Goal: Task Accomplishment & Management: Manage account settings

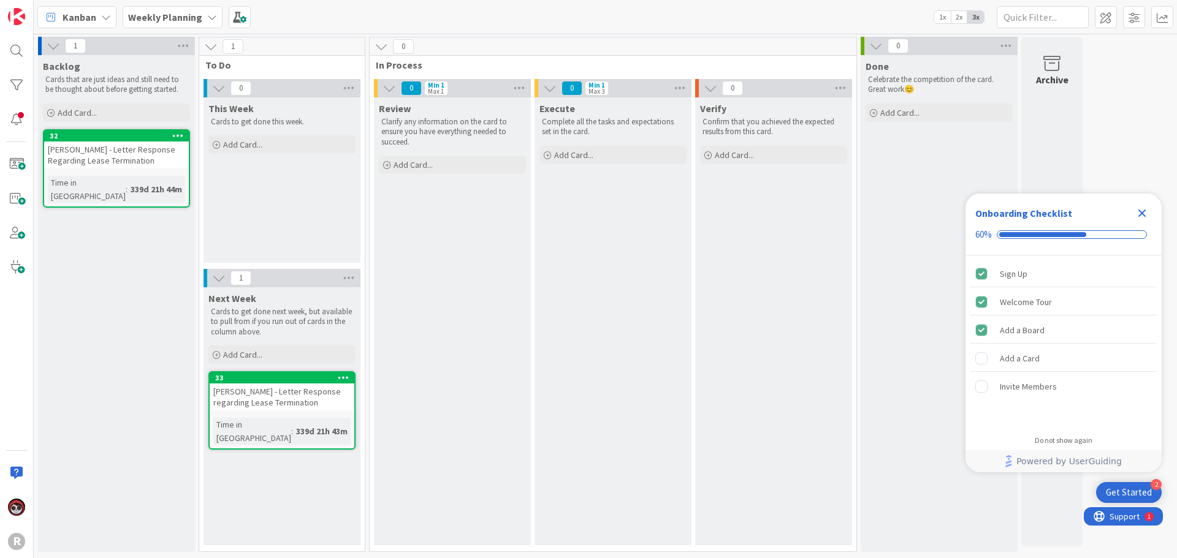
click at [74, 21] on span "Kanban" at bounding box center [80, 17] width 34 height 15
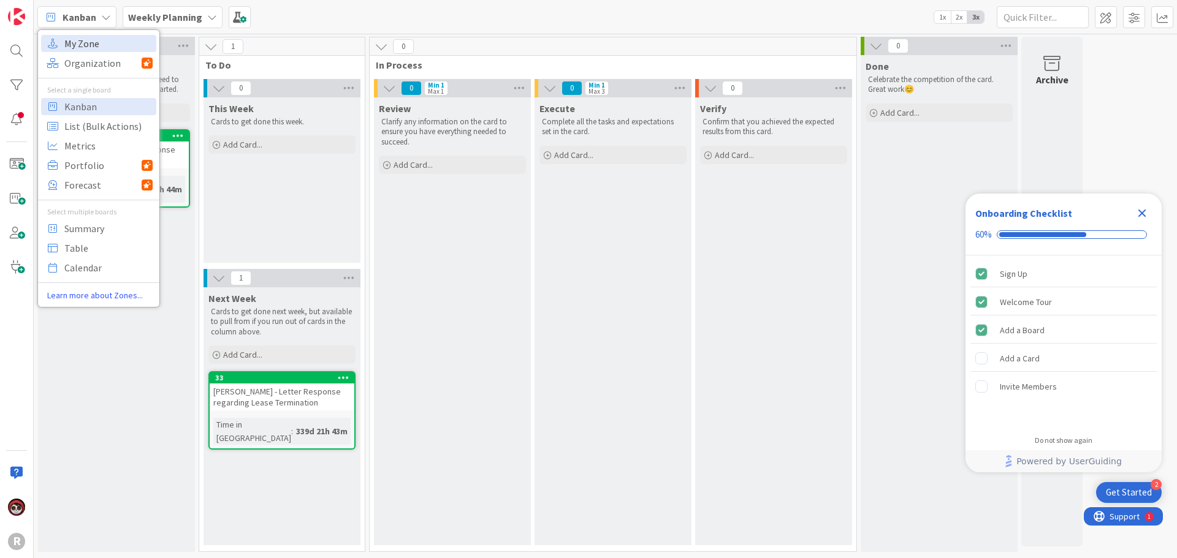
click at [75, 42] on span "My Zone" at bounding box center [108, 43] width 88 height 18
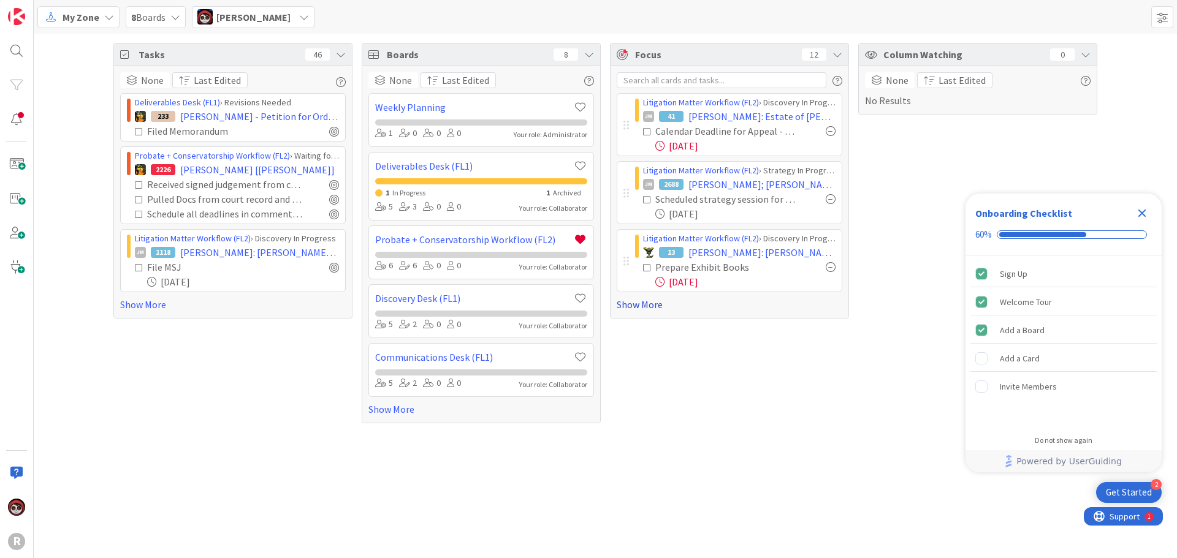
click at [631, 307] on link "Show More" at bounding box center [730, 304] width 226 height 15
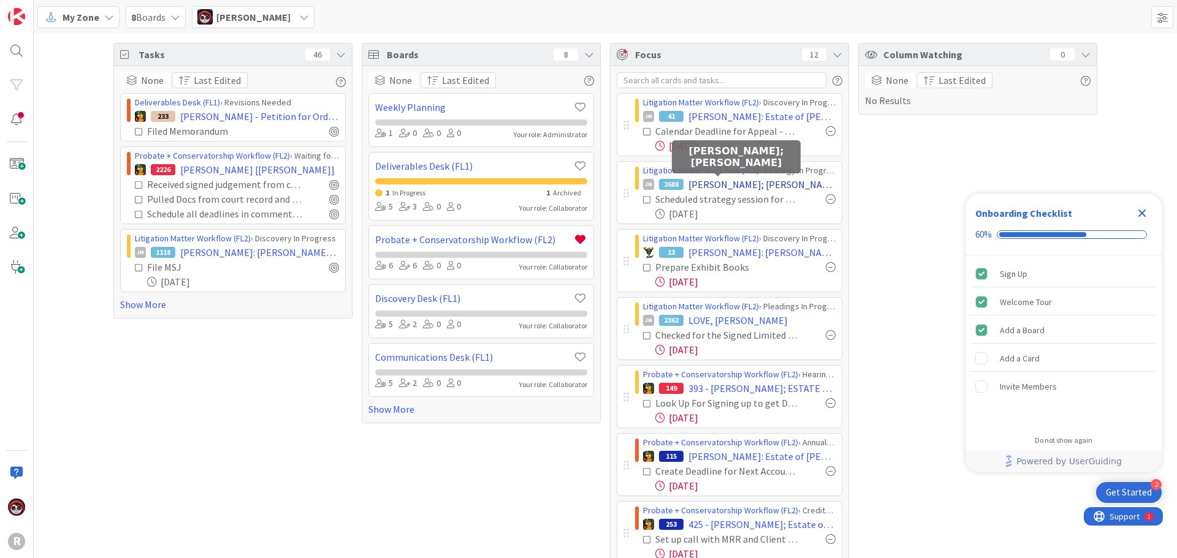
click at [707, 190] on span "[PERSON_NAME]; [PERSON_NAME]" at bounding box center [761, 184] width 147 height 15
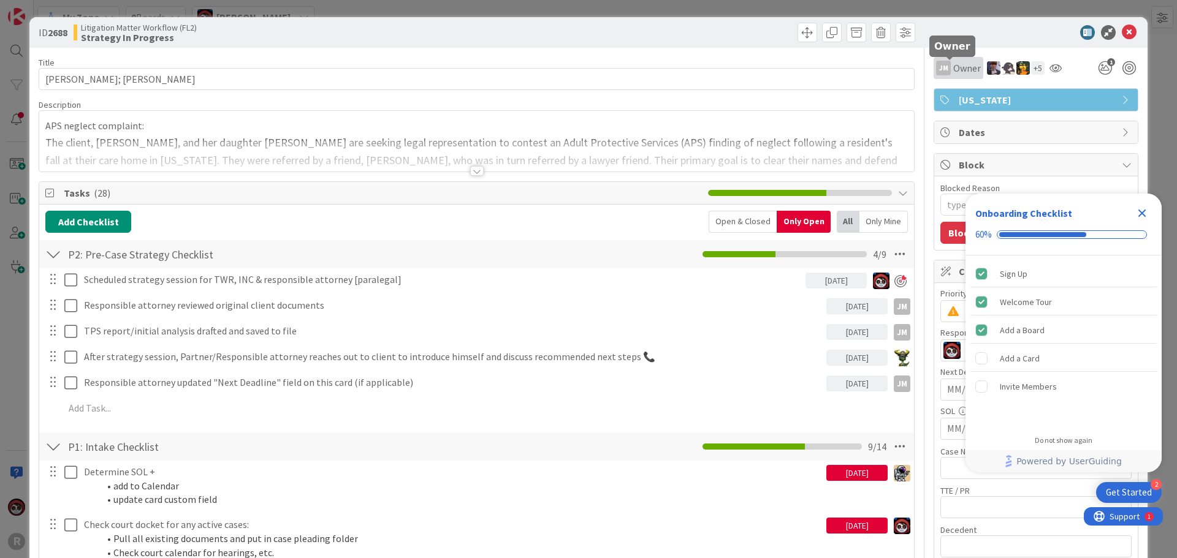
click at [961, 69] on span "Owner" at bounding box center [967, 68] width 28 height 15
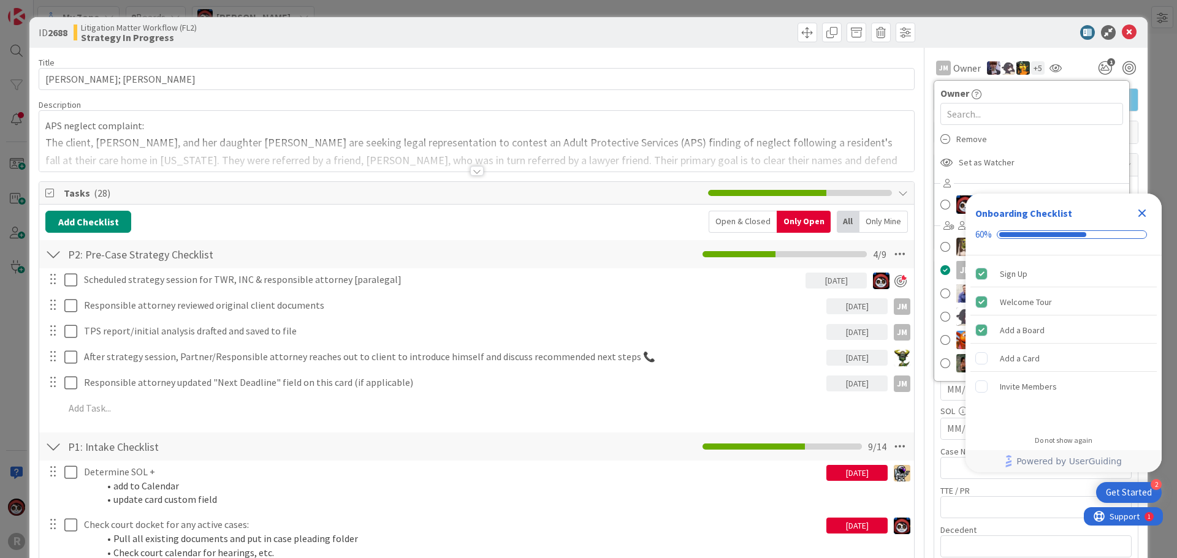
click at [1025, 42] on div "ID 2688 Litigation Matter Workflow (FL2) Strategy In Progress" at bounding box center [588, 32] width 1118 height 31
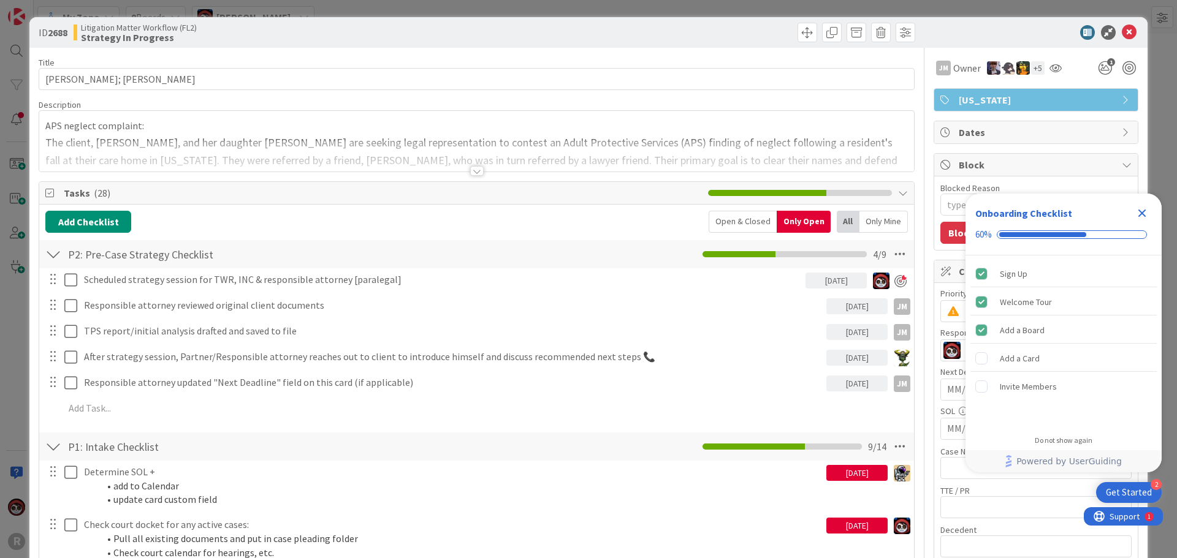
click at [1031, 67] on div "+ 5" at bounding box center [1037, 67] width 13 height 13
click at [1022, 33] on div at bounding box center [1029, 32] width 217 height 15
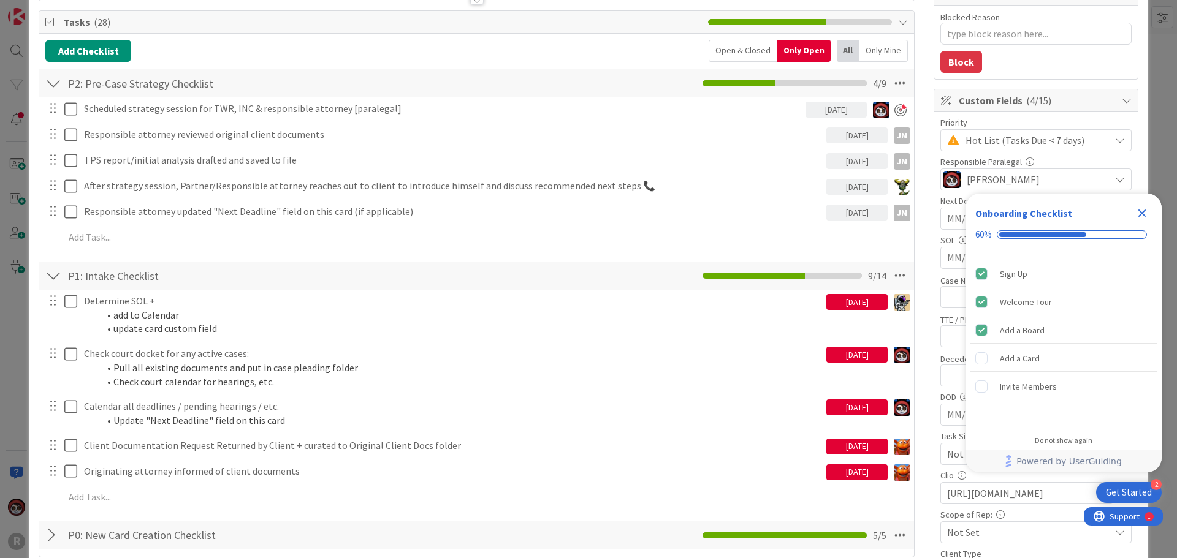
scroll to position [123, 0]
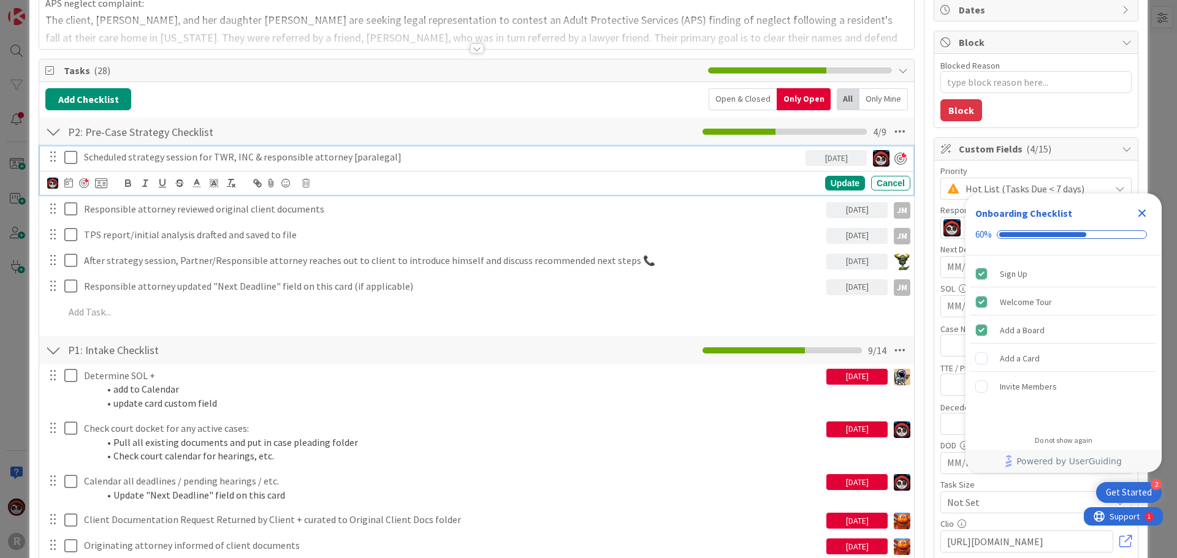
click at [168, 161] on p "Scheduled strategy session for TWR, INC & responsible attorney [paralegal]" at bounding box center [442, 157] width 717 height 14
type textarea "x"
drag, startPoint x: 343, startPoint y: 156, endPoint x: 307, endPoint y: 156, distance: 35.6
click at [307, 156] on p "Scheduled strategy session for TWR, INC & responsible attorney [paralegal]" at bounding box center [442, 157] width 717 height 14
click at [839, 179] on div "Update" at bounding box center [845, 183] width 40 height 15
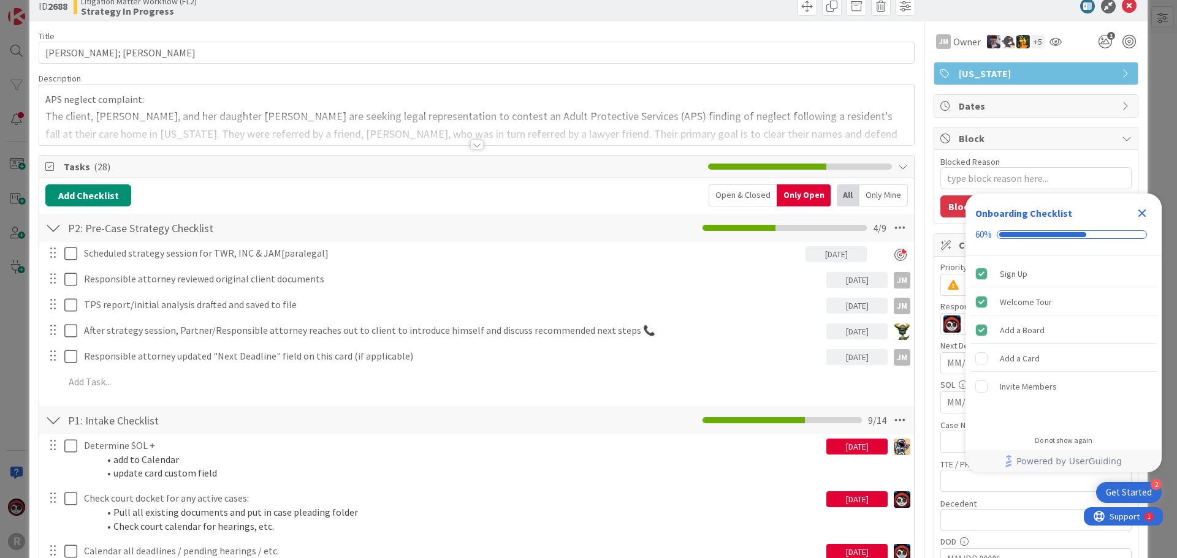
scroll to position [0, 0]
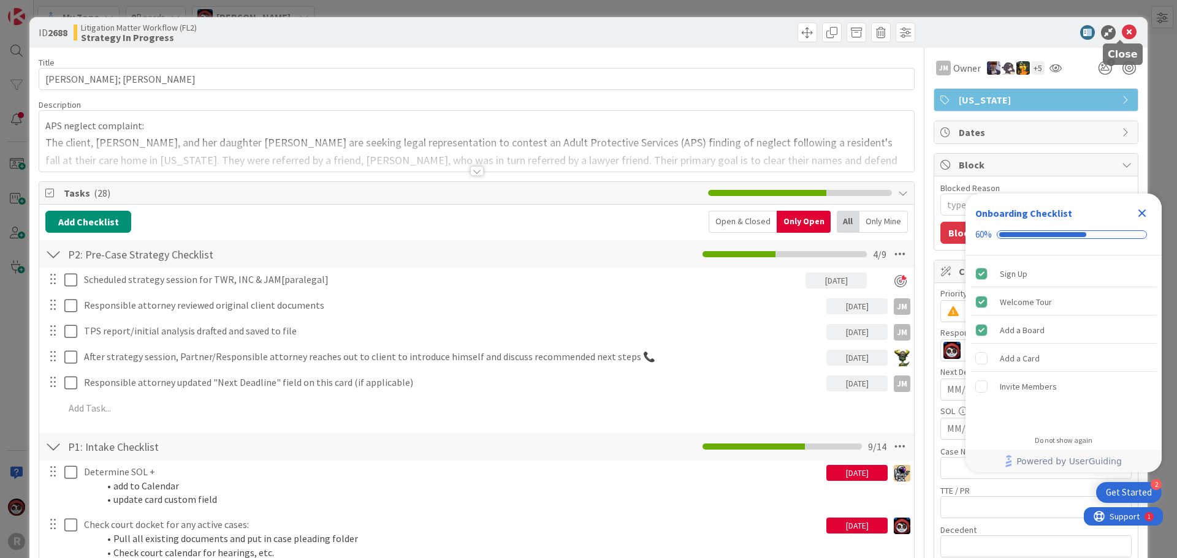
click at [1122, 36] on icon at bounding box center [1129, 32] width 15 height 15
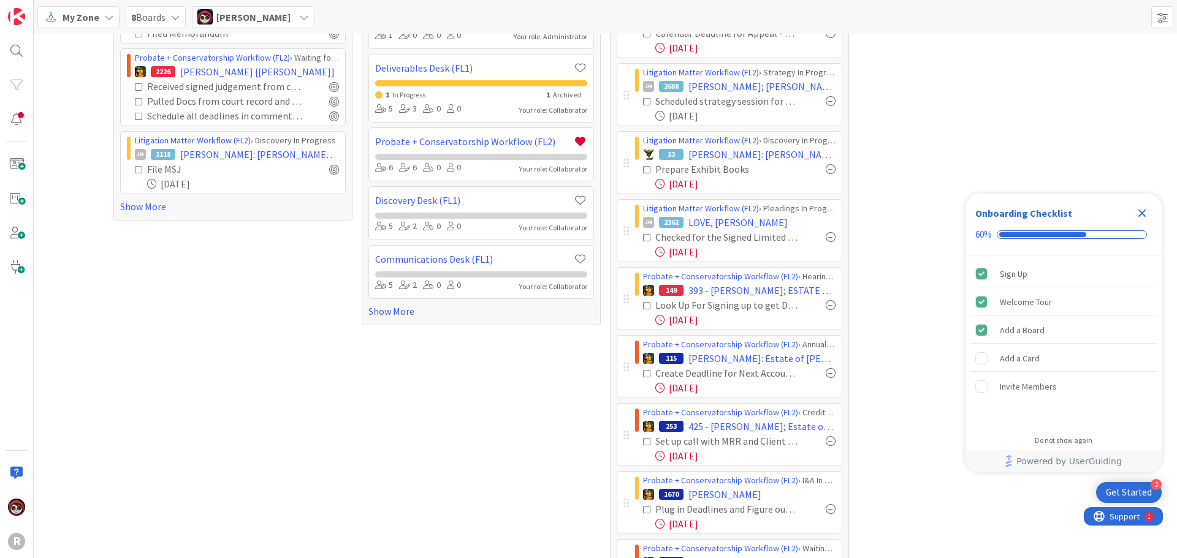
scroll to position [37, 0]
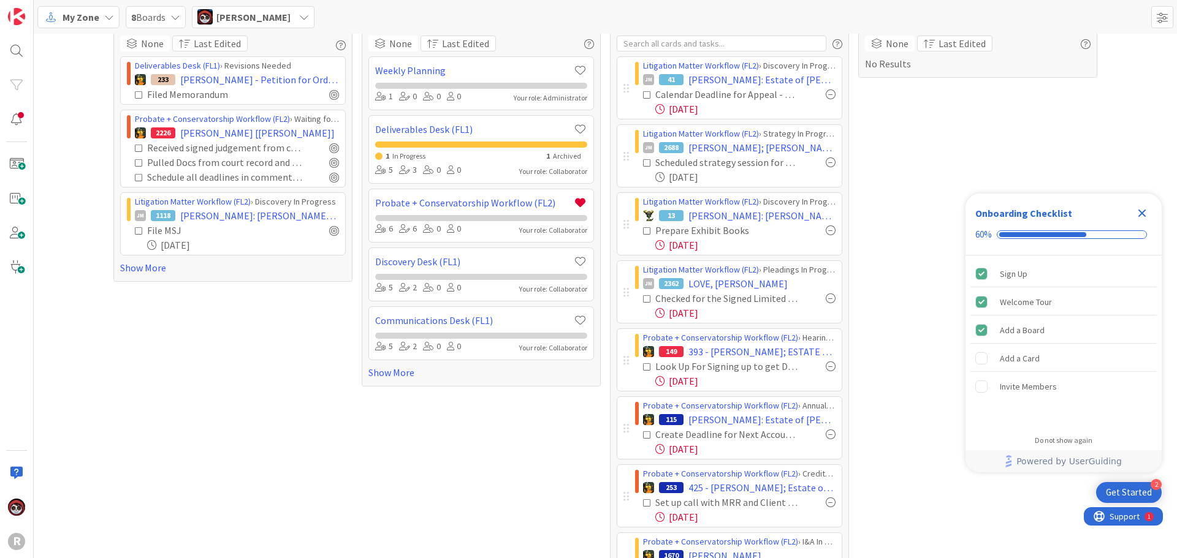
click at [912, 214] on div "Column Watching 0 None Last Edited No Results" at bounding box center [977, 431] width 239 height 850
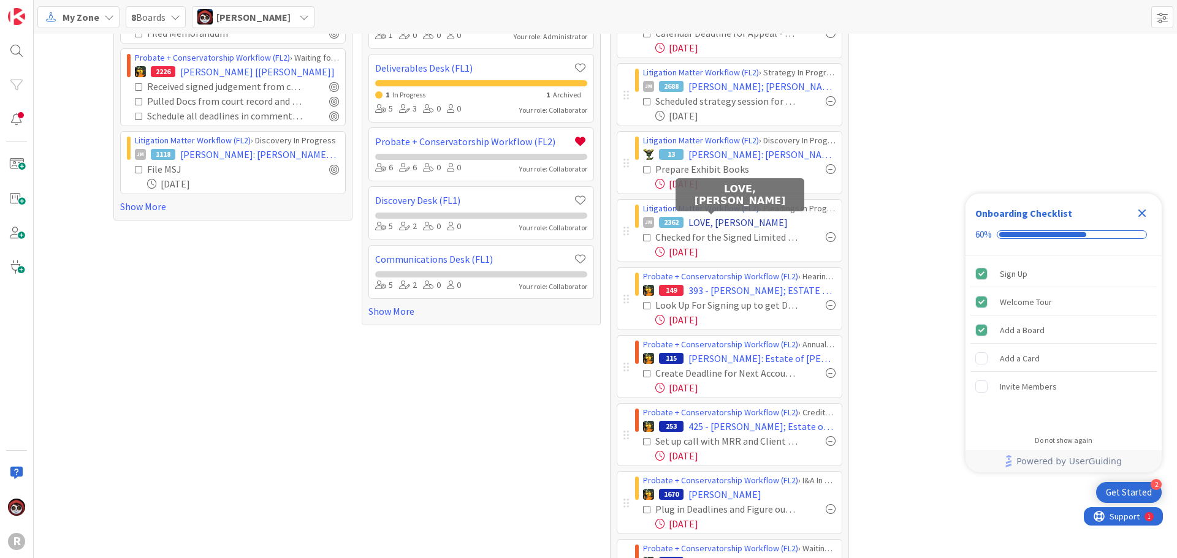
click at [707, 226] on span "LOVE, [PERSON_NAME]" at bounding box center [737, 222] width 99 height 15
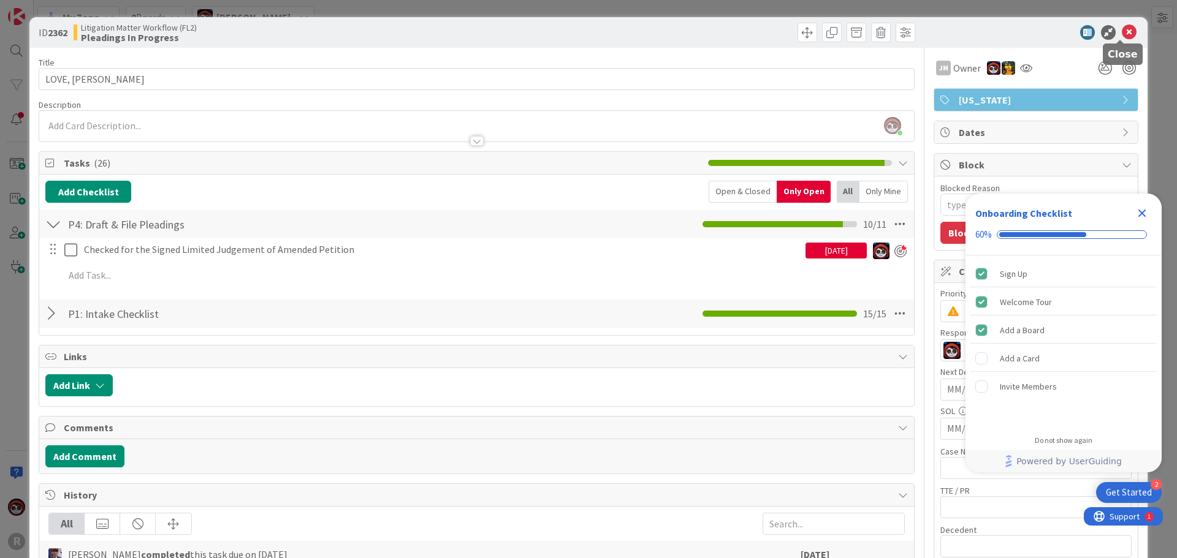
click at [1124, 35] on icon at bounding box center [1129, 32] width 15 height 15
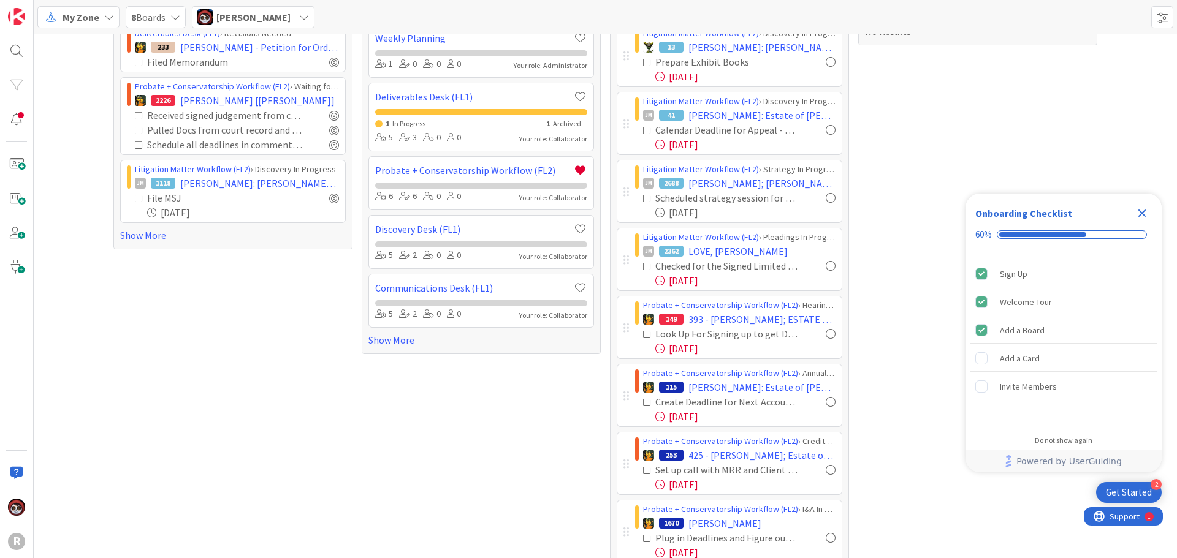
scroll to position [159, 0]
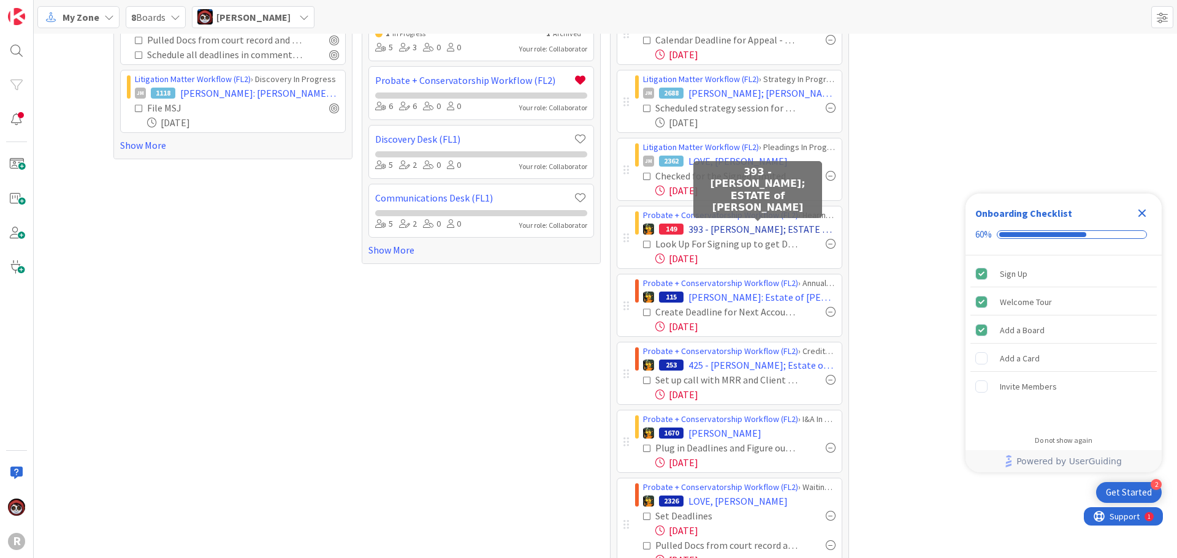
click at [744, 228] on span "393 - [PERSON_NAME]; ESTATE of [PERSON_NAME]" at bounding box center [761, 229] width 147 height 15
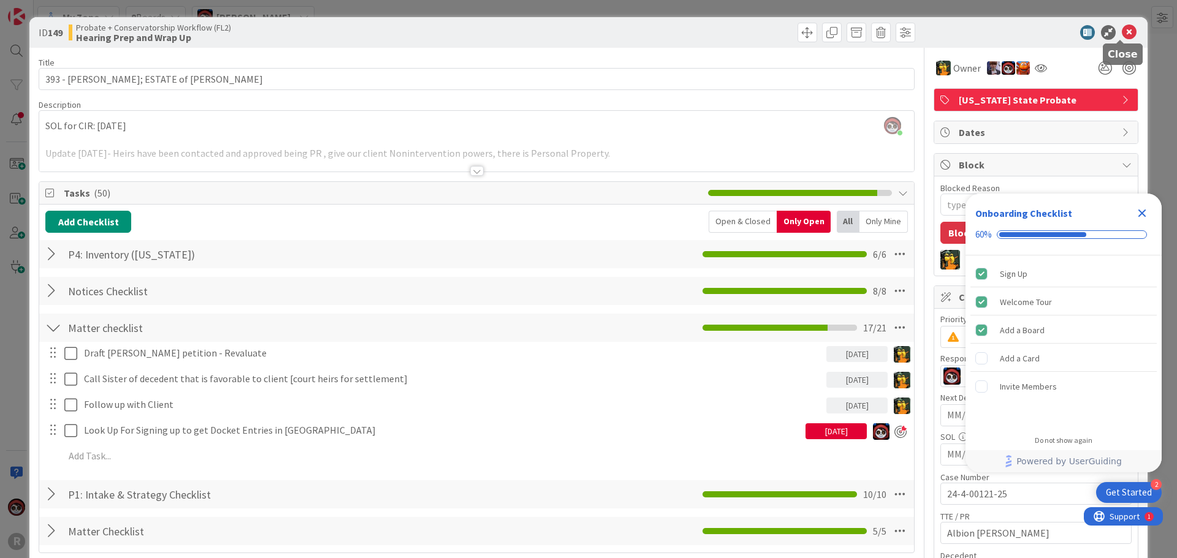
click at [1122, 29] on icon at bounding box center [1129, 32] width 15 height 15
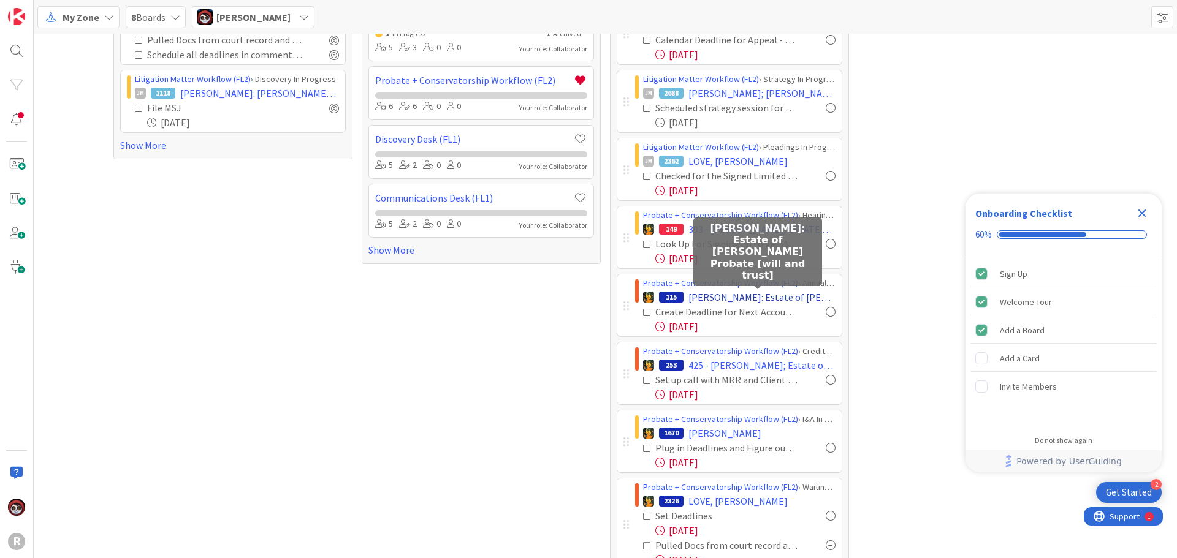
click at [728, 295] on span "[PERSON_NAME]: Estate of [PERSON_NAME] Probate [will and trust]" at bounding box center [761, 297] width 147 height 15
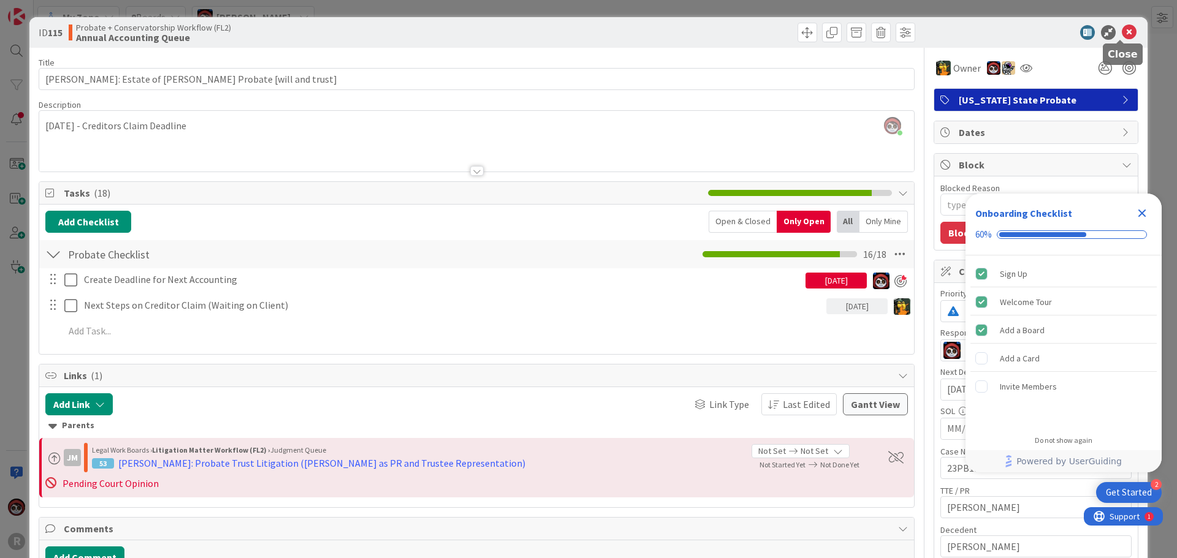
click at [1122, 32] on icon at bounding box center [1129, 32] width 15 height 15
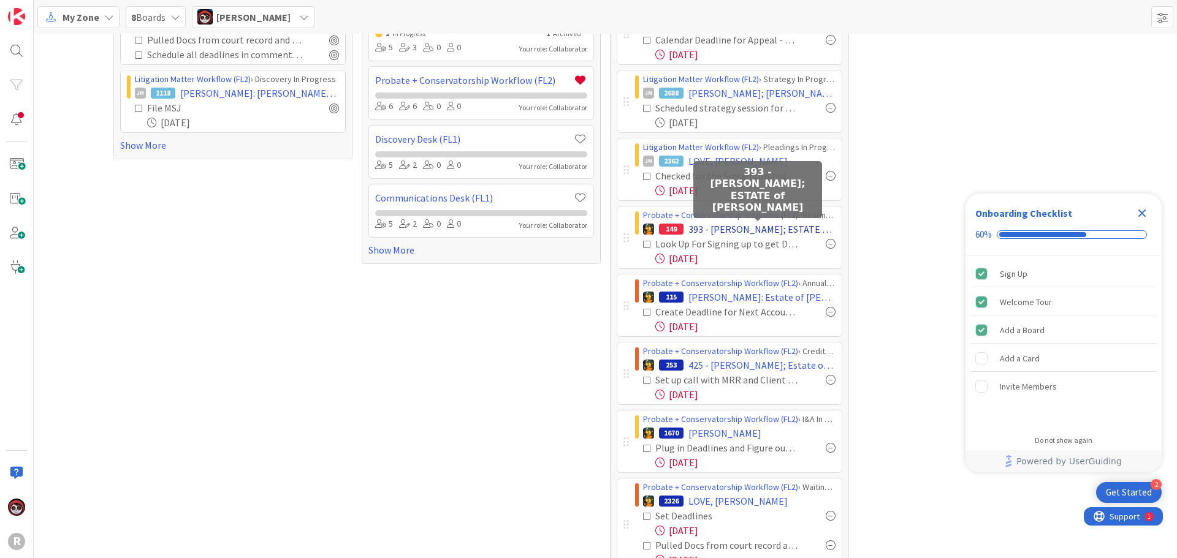
click at [748, 232] on span "393 - [PERSON_NAME]; ESTATE of [PERSON_NAME]" at bounding box center [761, 229] width 147 height 15
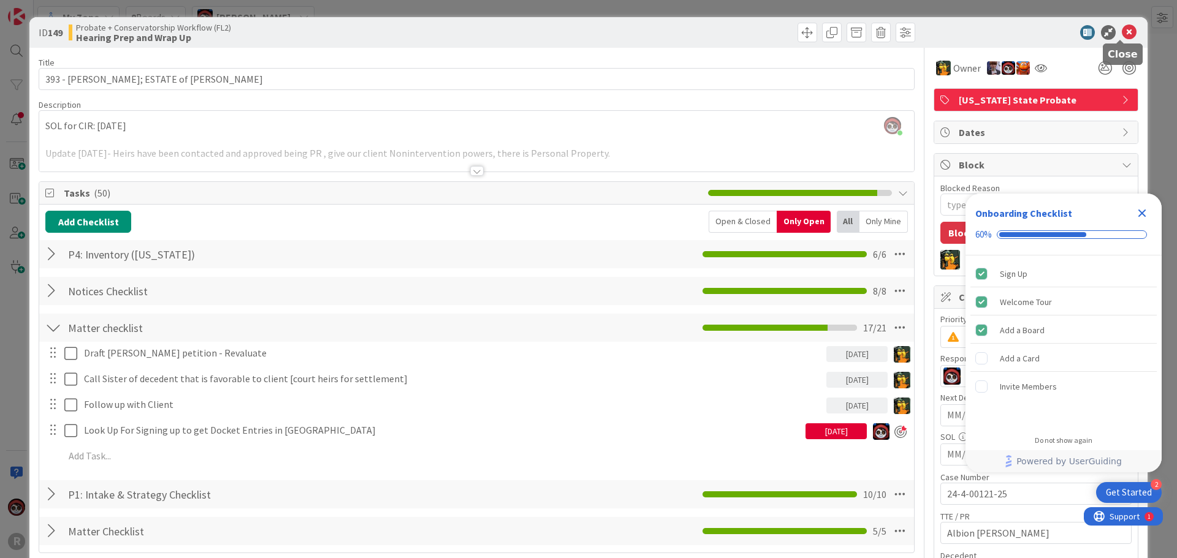
click at [1122, 29] on icon at bounding box center [1129, 32] width 15 height 15
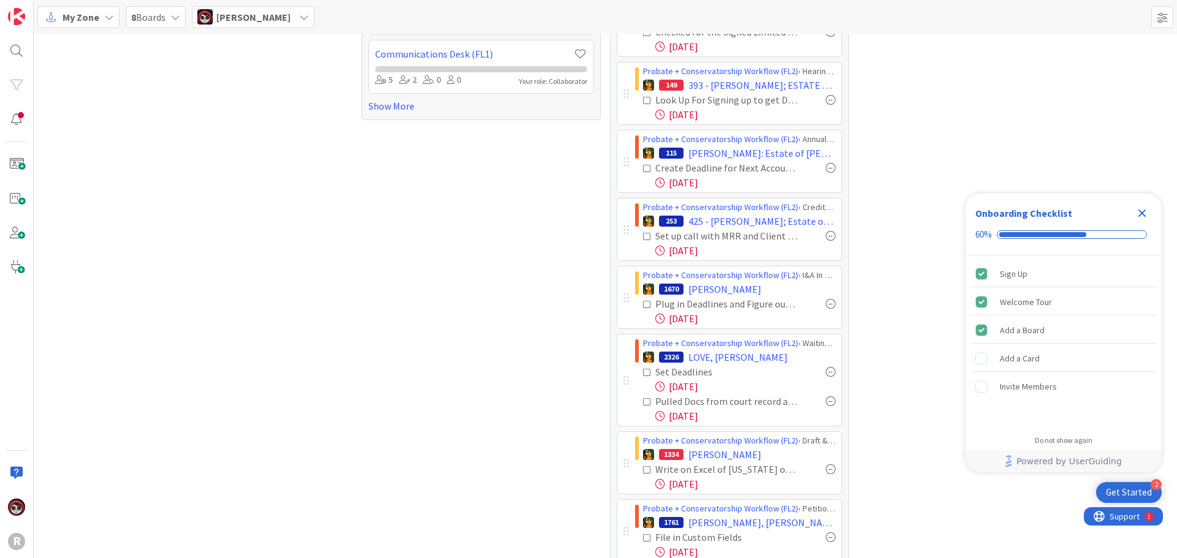
scroll to position [282, 0]
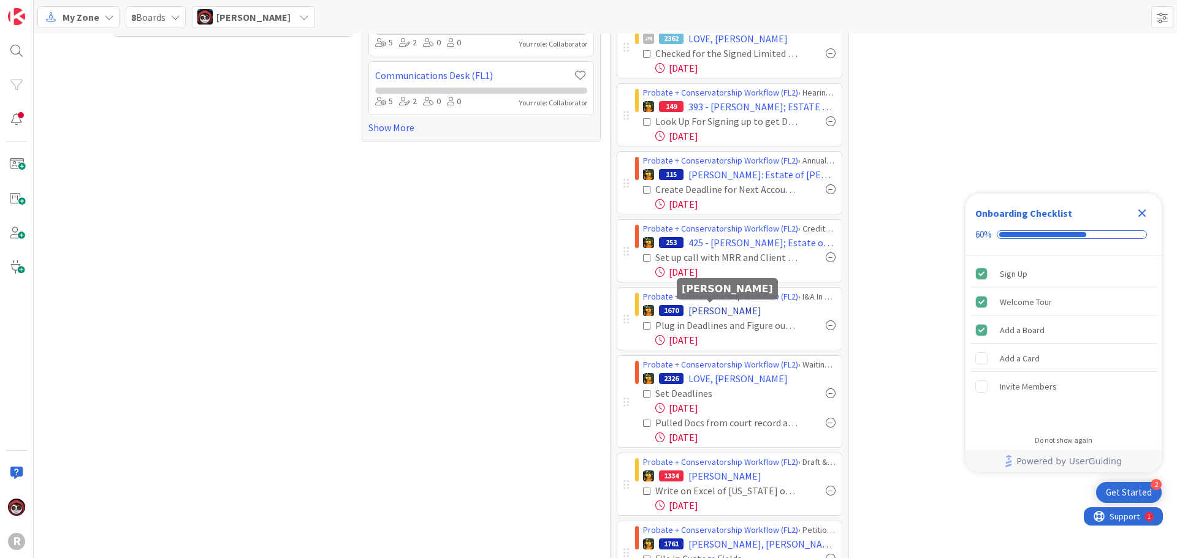
click at [706, 314] on span "[PERSON_NAME]" at bounding box center [724, 310] width 73 height 15
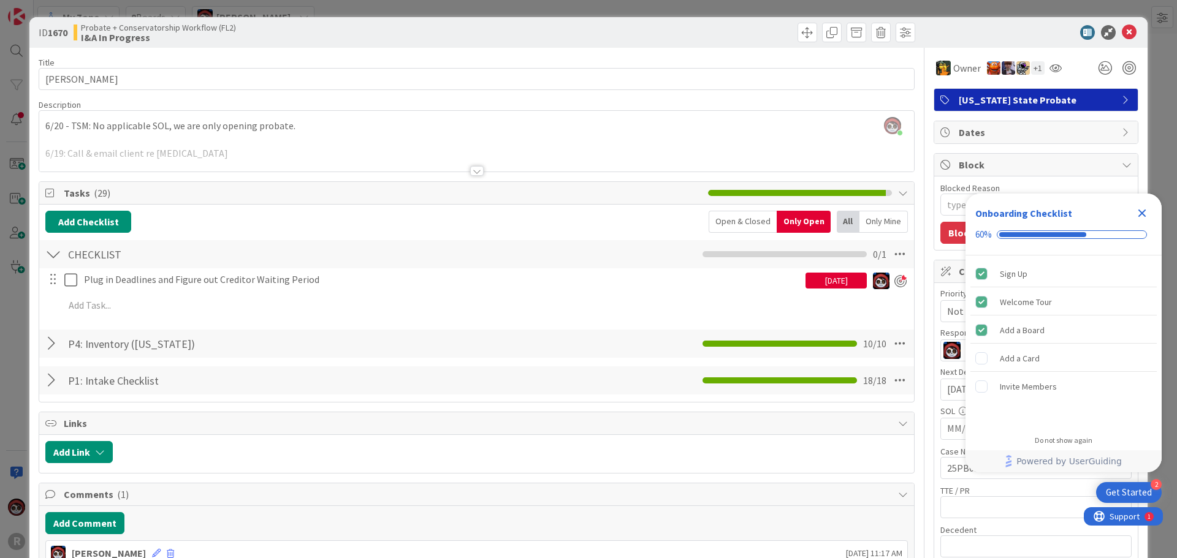
click at [470, 172] on div at bounding box center [476, 171] width 13 height 10
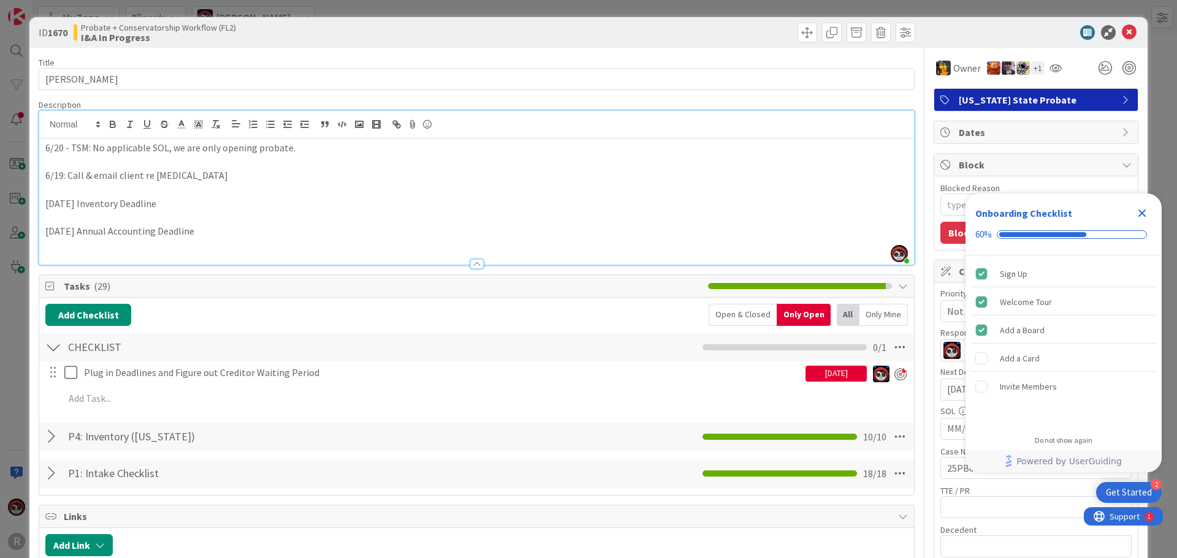
click at [256, 227] on p "8/24/2026 Annual Accounting Deadline" at bounding box center [476, 231] width 863 height 14
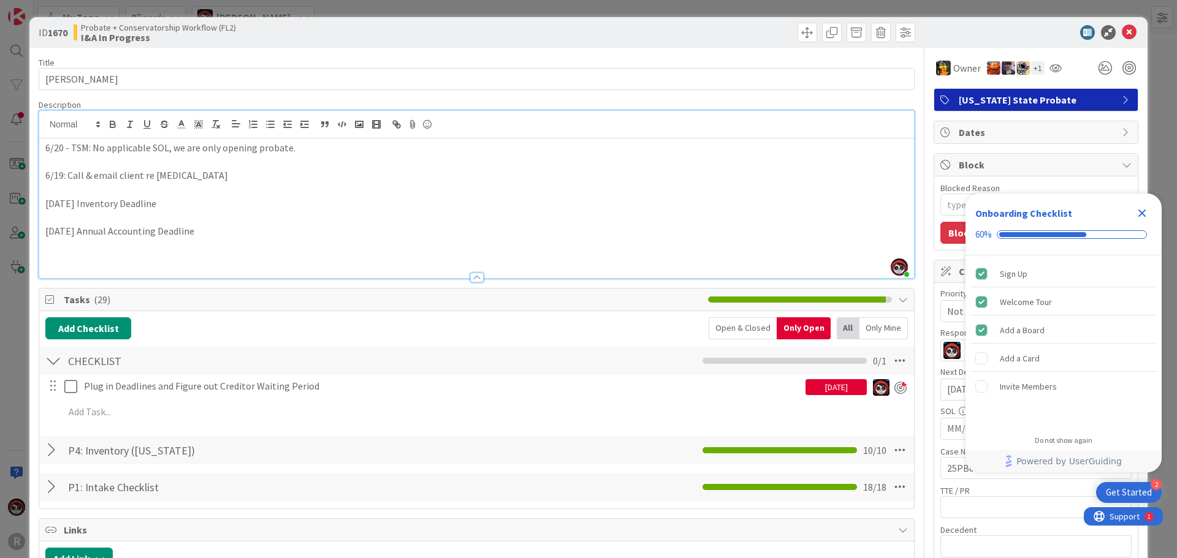
click at [224, 205] on p "9/23/2025 Inventory Deadline" at bounding box center [476, 204] width 863 height 14
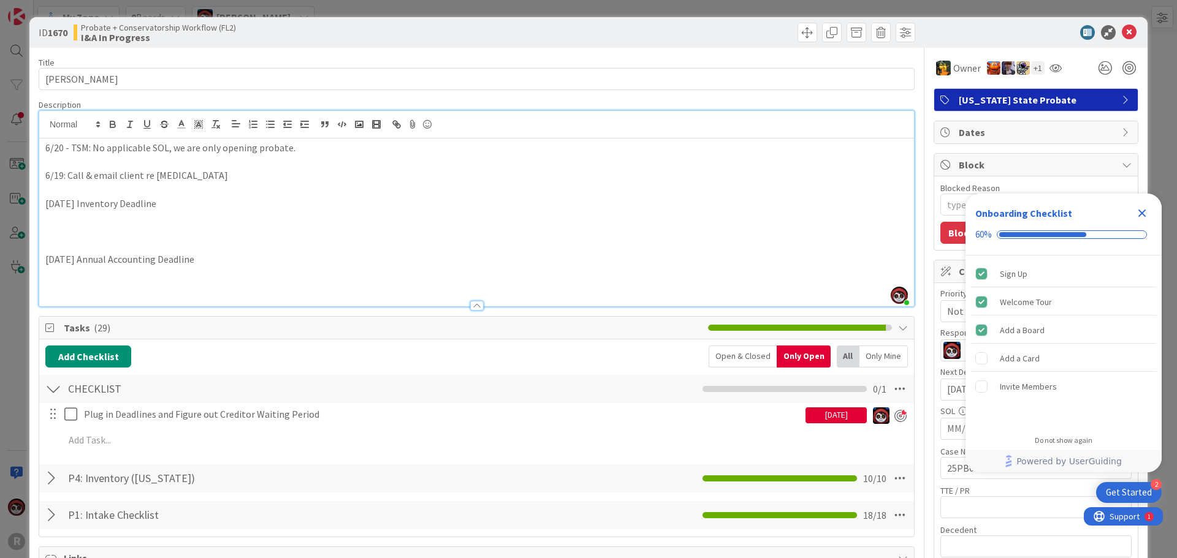
type textarea "x"
click at [116, 227] on p "9/25/2025" at bounding box center [476, 231] width 863 height 14
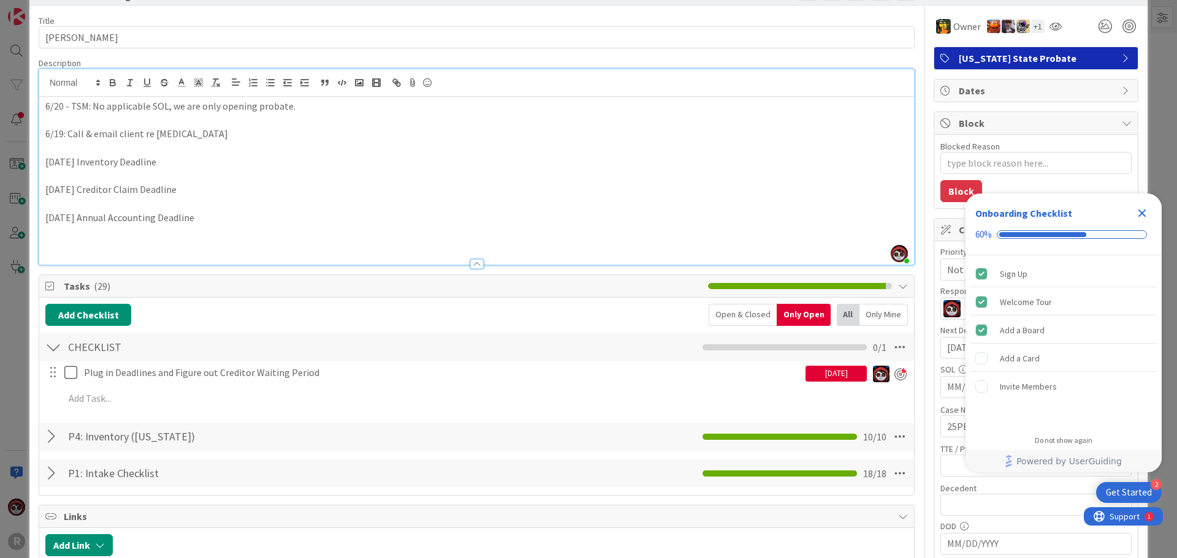
scroll to position [61, 0]
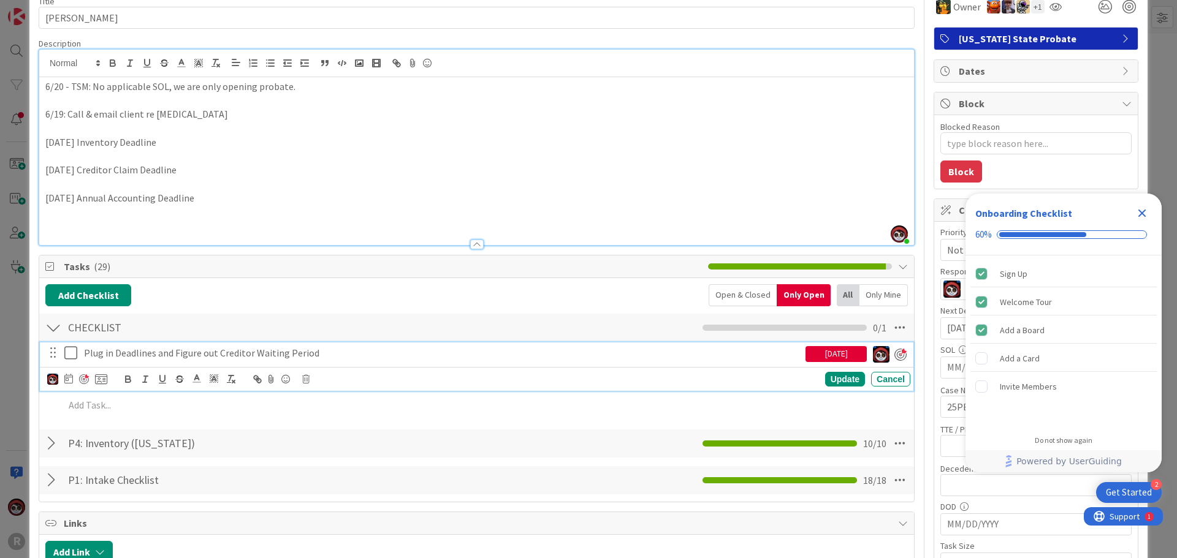
click at [288, 354] on p "Plug in Deadlines and Figure out Creditor Waiting Period" at bounding box center [442, 353] width 717 height 14
click at [839, 378] on div "Update" at bounding box center [845, 379] width 40 height 15
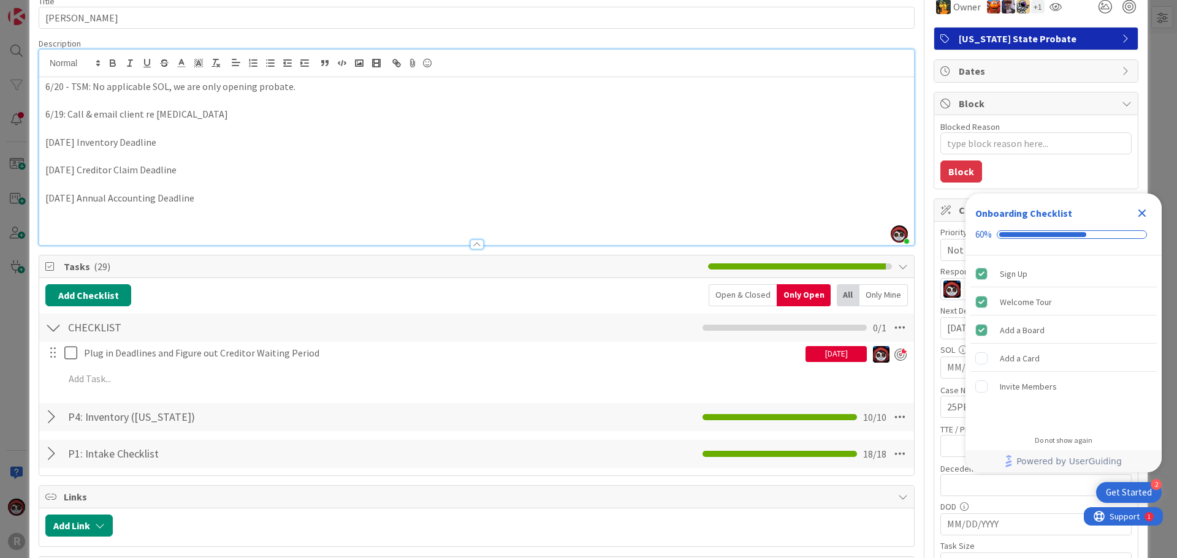
click at [1124, 166] on div "Blocked Reason 0 / 256 Block" at bounding box center [1036, 152] width 204 height 74
click at [1137, 211] on icon "Close Checklist" at bounding box center [1142, 213] width 15 height 15
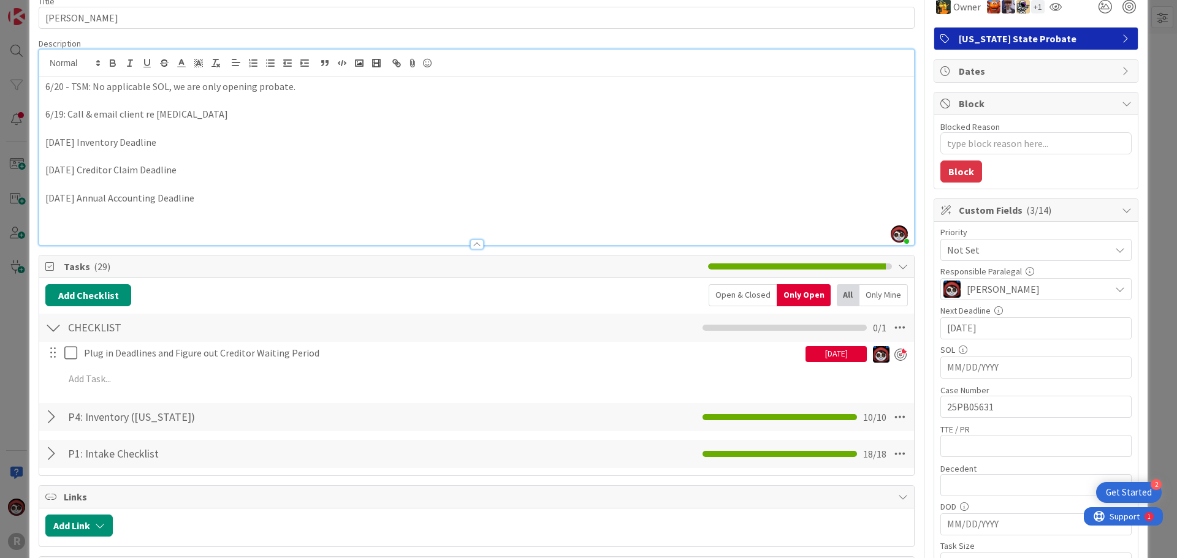
click at [988, 322] on input "07/25/2025" at bounding box center [1036, 328] width 178 height 21
click at [1105, 367] on div "Move forward to switch to the next month." at bounding box center [1111, 360] width 24 height 20
click at [1100, 367] on div "Move forward to switch to the next month." at bounding box center [1111, 360] width 24 height 20
click at [1003, 478] on td "23" at bounding box center [1015, 473] width 24 height 23
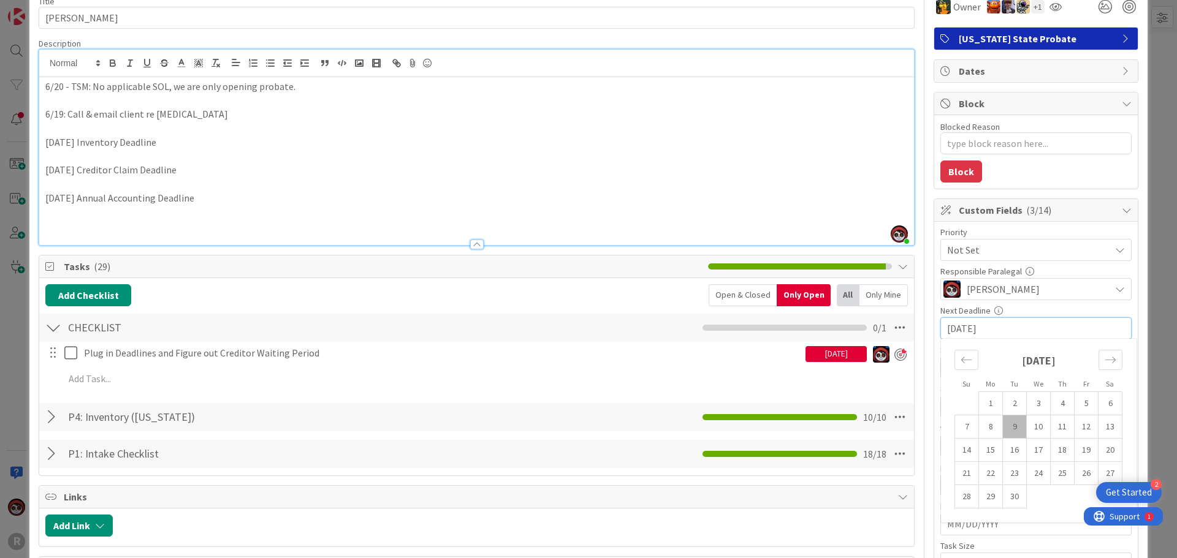
type textarea "x"
type input "09/23/2025"
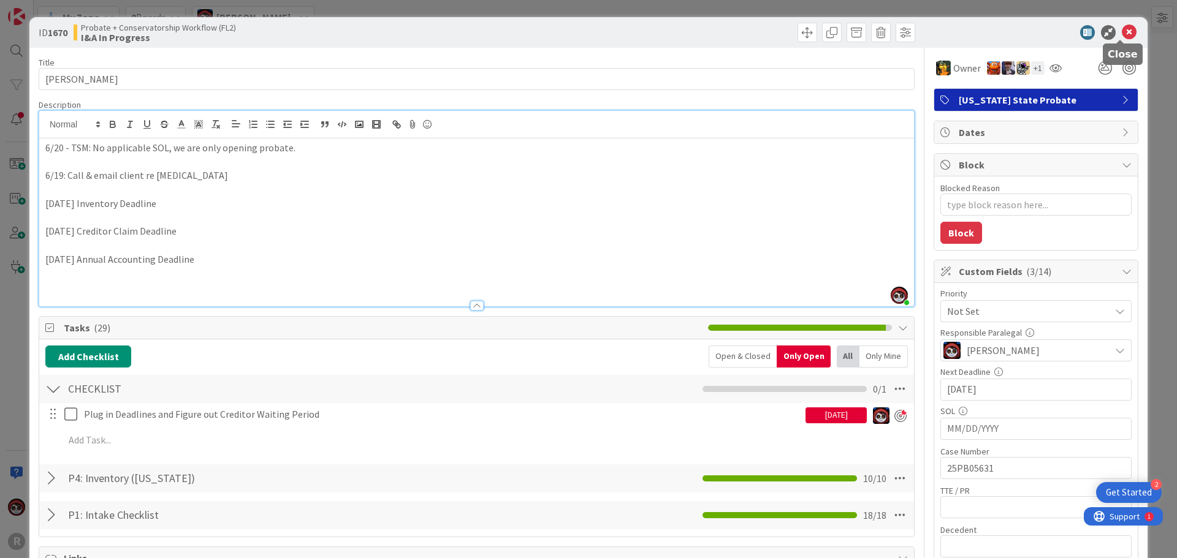
click at [1122, 33] on icon at bounding box center [1129, 32] width 15 height 15
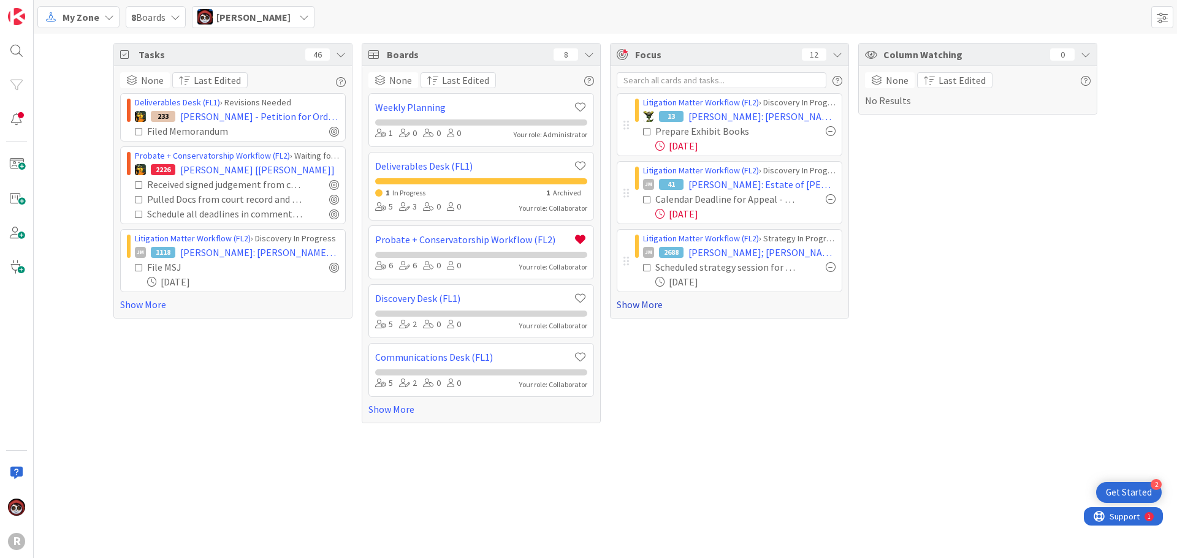
click at [647, 308] on link "Show More" at bounding box center [730, 304] width 226 height 15
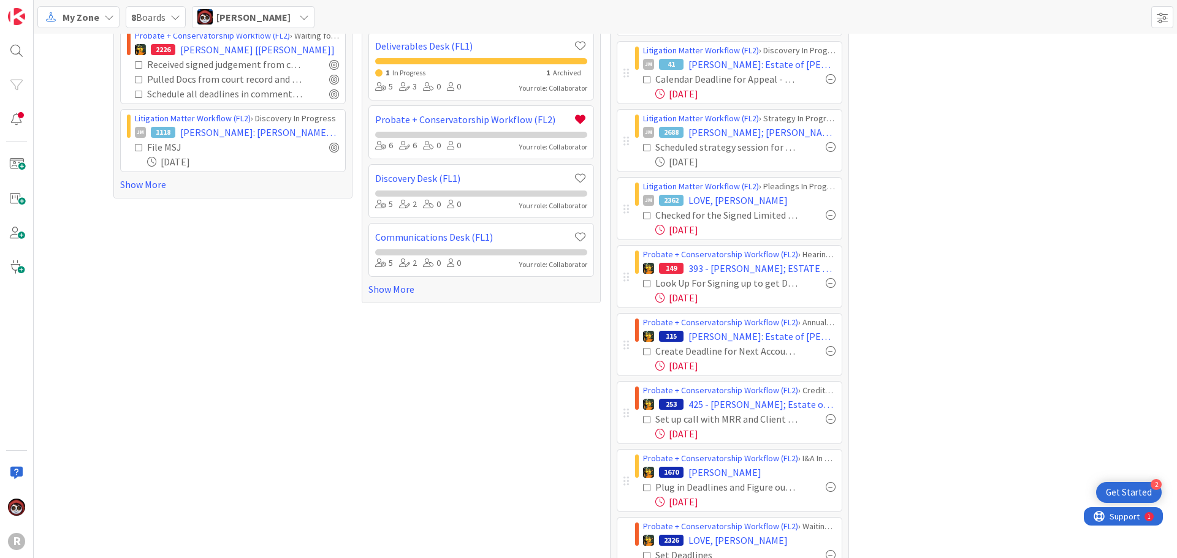
scroll to position [123, 0]
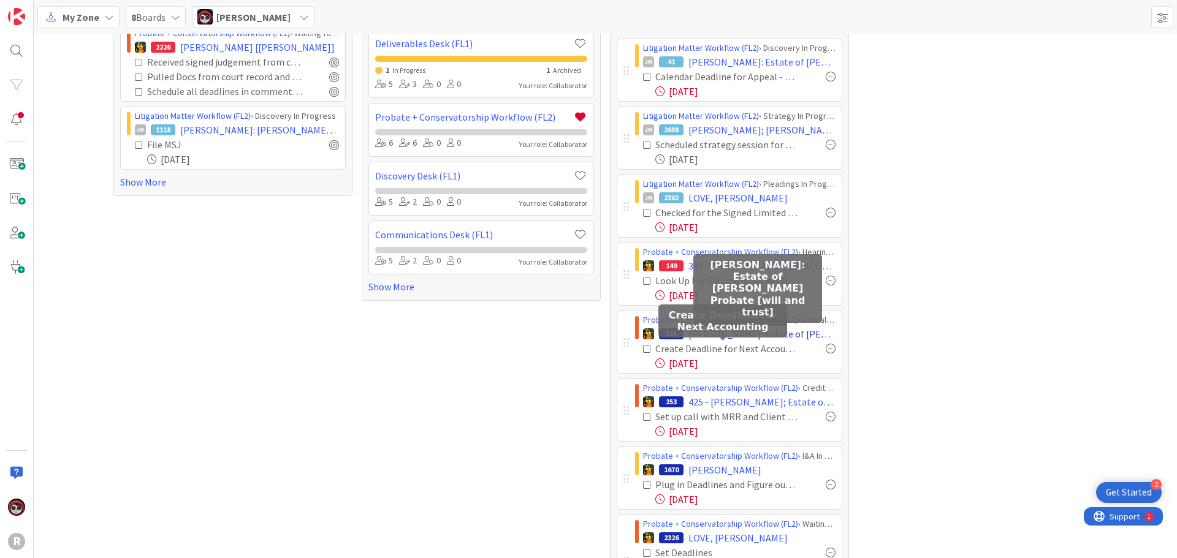
click at [733, 337] on span "[PERSON_NAME]: Estate of [PERSON_NAME] Probate [will and trust]" at bounding box center [761, 334] width 147 height 15
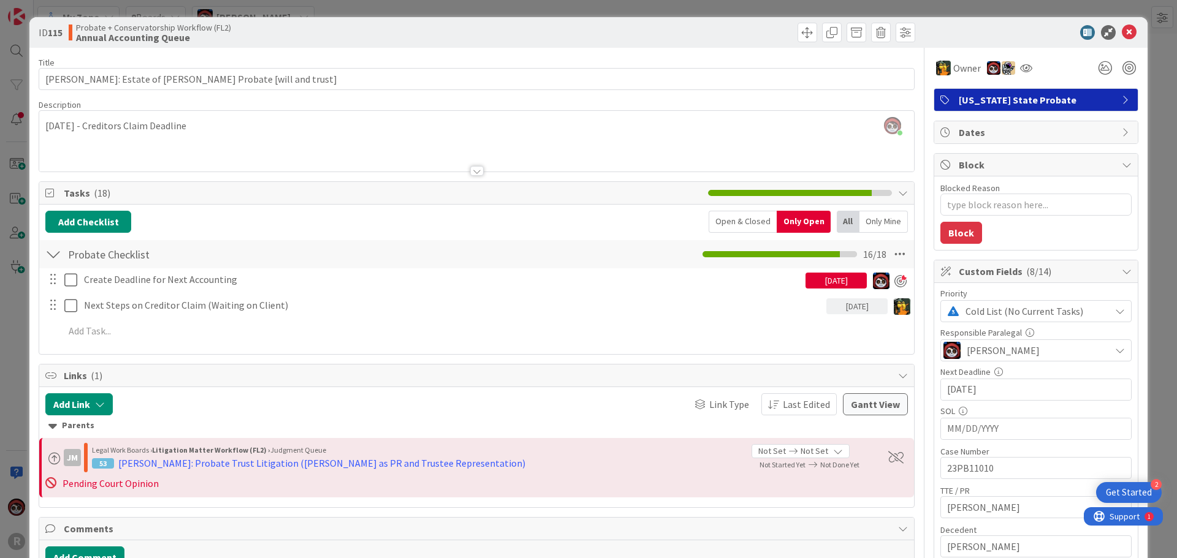
click at [172, 144] on div at bounding box center [476, 155] width 875 height 31
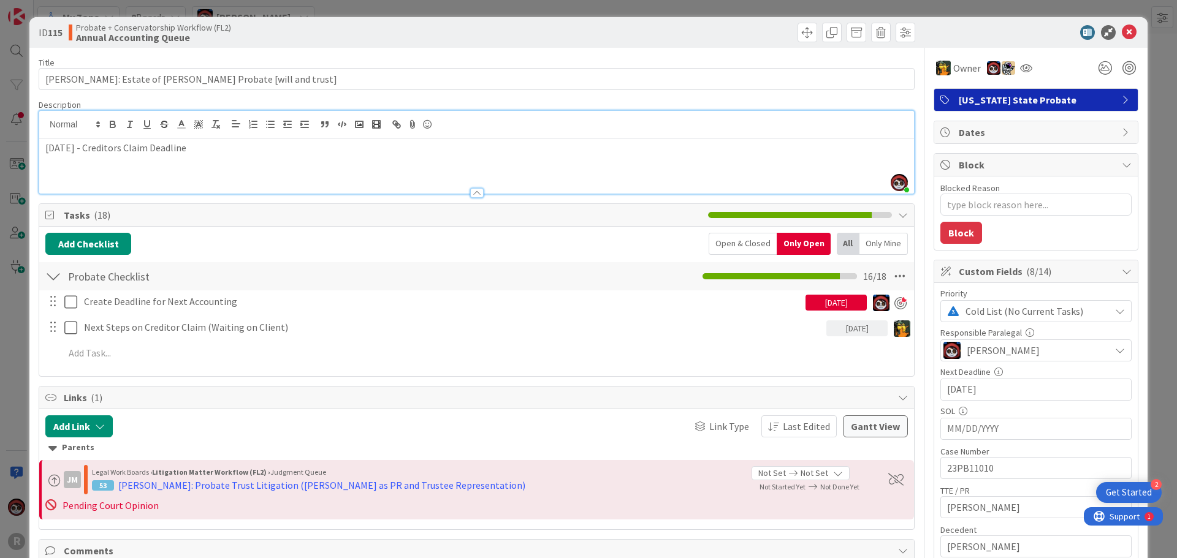
click at [270, 150] on p "October 10, 2025 - Creditors Claim Deadline" at bounding box center [476, 148] width 863 height 14
drag, startPoint x: 246, startPoint y: 156, endPoint x: 43, endPoint y: 148, distance: 203.0
click at [43, 148] on div "October 10, 2025 - Creditors Claim Deadline" at bounding box center [476, 166] width 875 height 55
copy p "October 10, 2025 - Creditors Claim Deadline"
click at [1122, 29] on icon at bounding box center [1129, 32] width 15 height 15
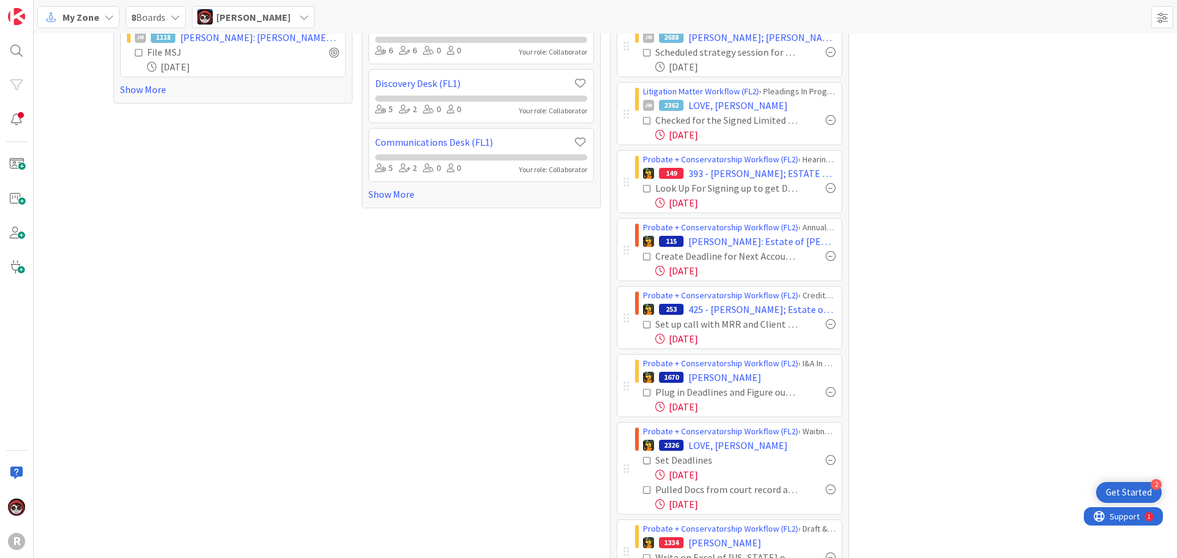
scroll to position [245, 0]
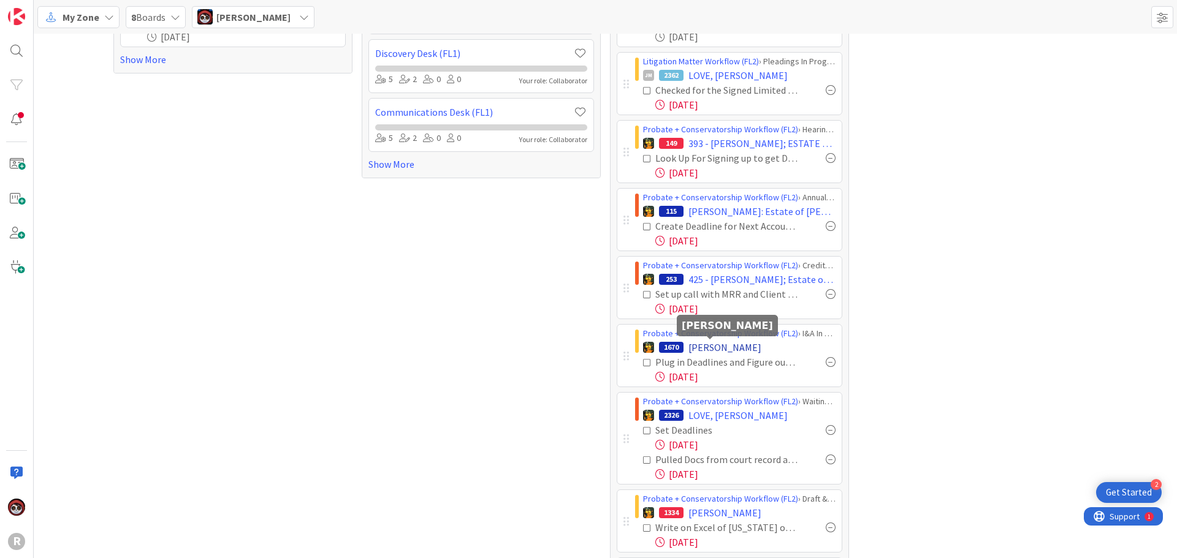
click at [699, 349] on span "[PERSON_NAME]" at bounding box center [724, 347] width 73 height 15
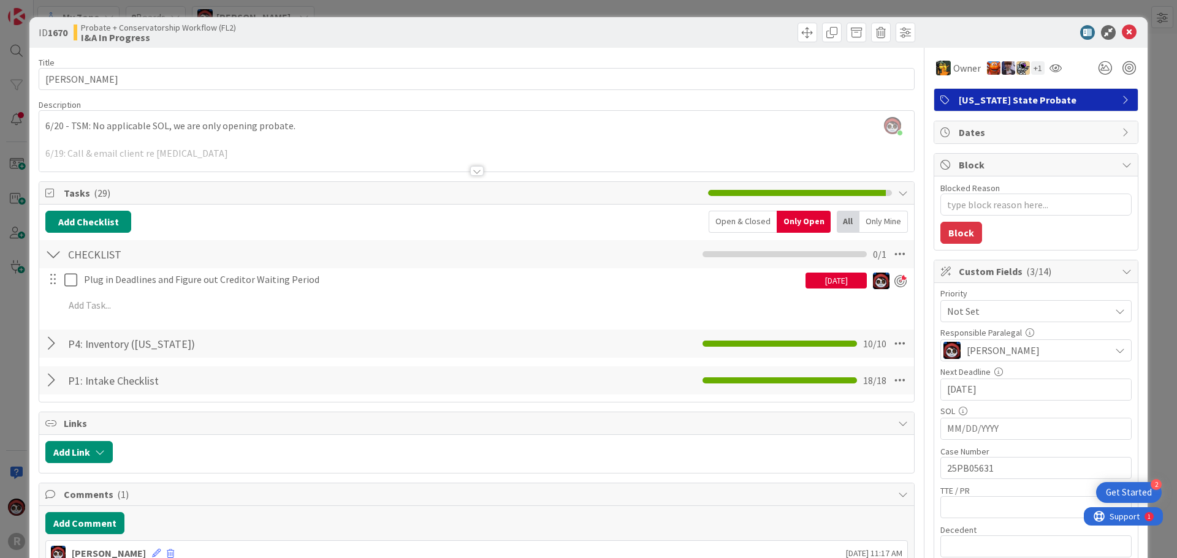
click at [477, 166] on div at bounding box center [476, 171] width 13 height 10
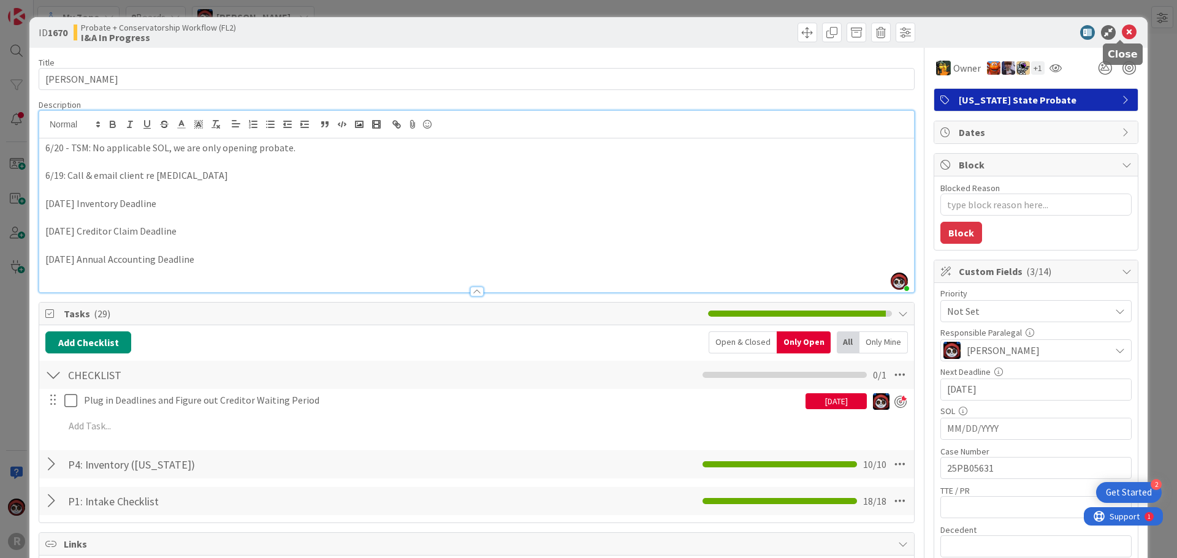
click at [1122, 31] on icon at bounding box center [1129, 32] width 15 height 15
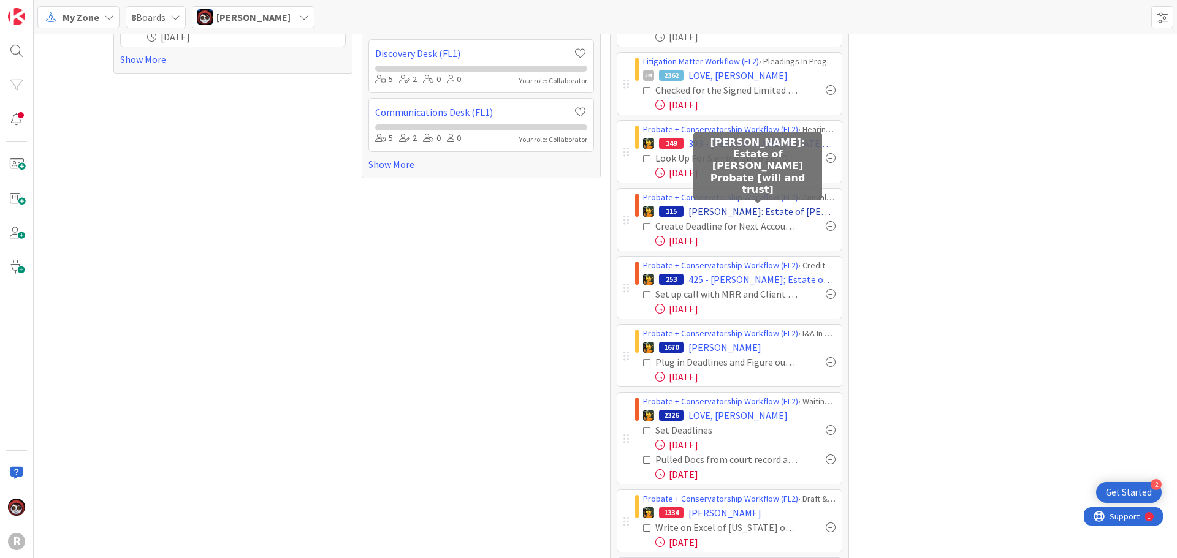
click at [720, 213] on span "[PERSON_NAME]: Estate of [PERSON_NAME] Probate [will and trust]" at bounding box center [761, 211] width 147 height 15
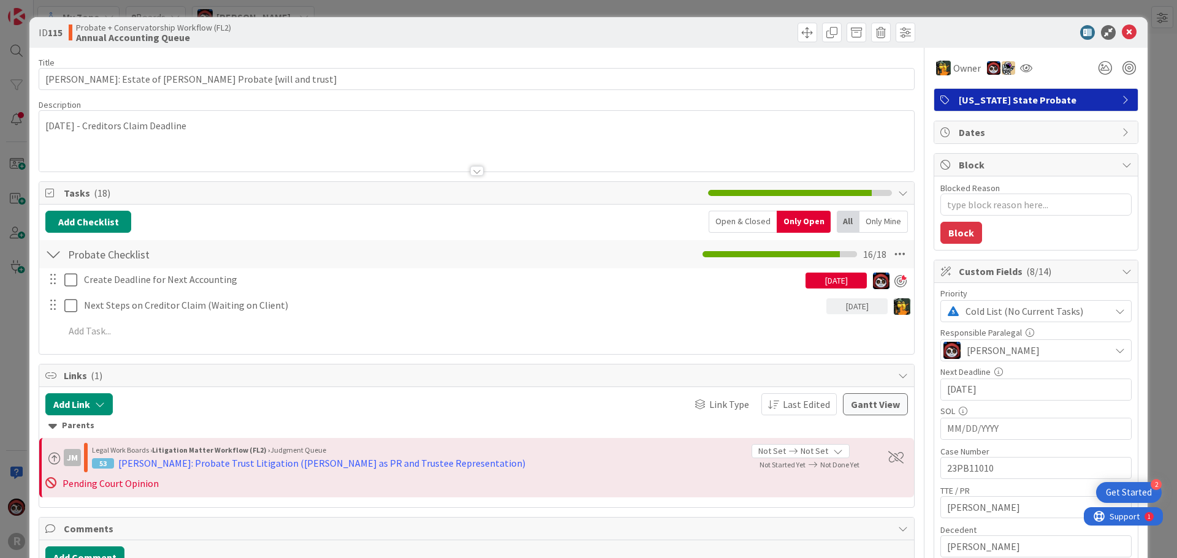
click at [221, 159] on div at bounding box center [476, 155] width 875 height 31
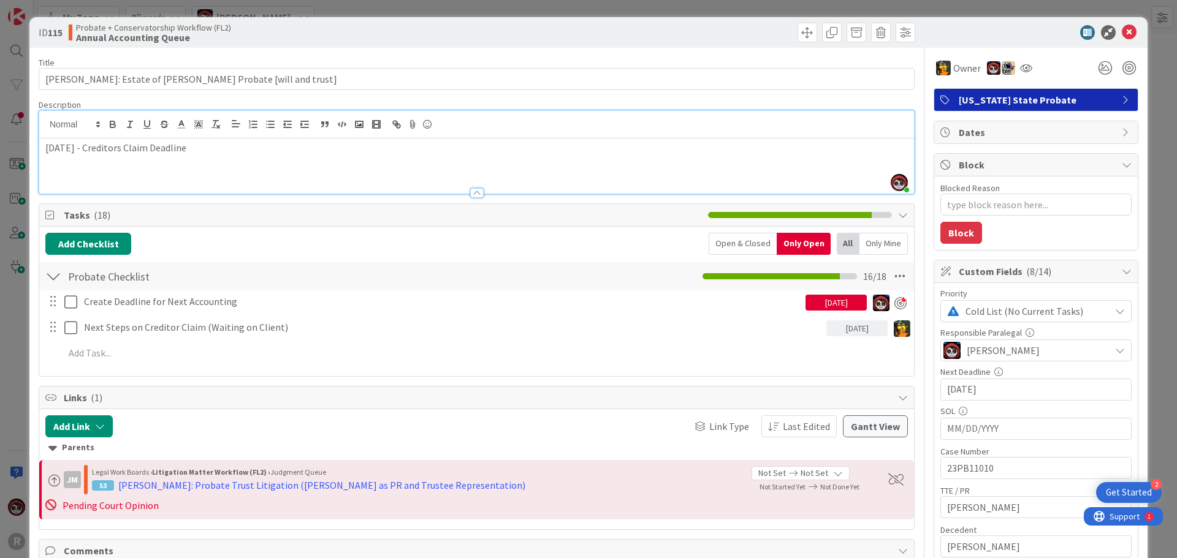
click at [271, 153] on p "October 10, 2025 - Creditors Claim Deadline" at bounding box center [476, 148] width 863 height 14
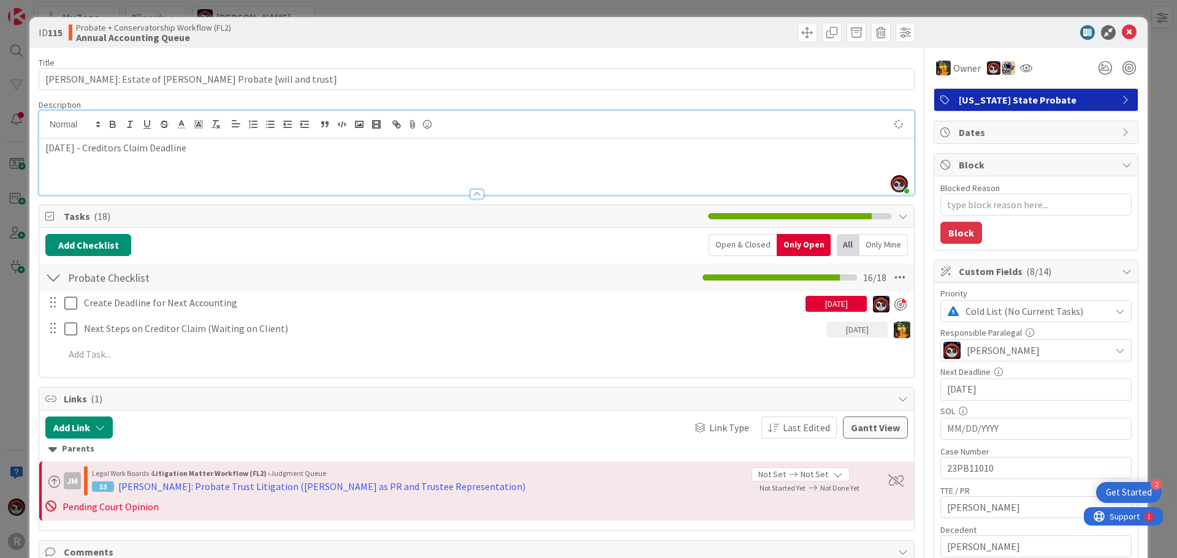
type textarea "x"
click at [249, 152] on p "October 10, 2025 - Creditors Claim Deadline" at bounding box center [476, 148] width 863 height 14
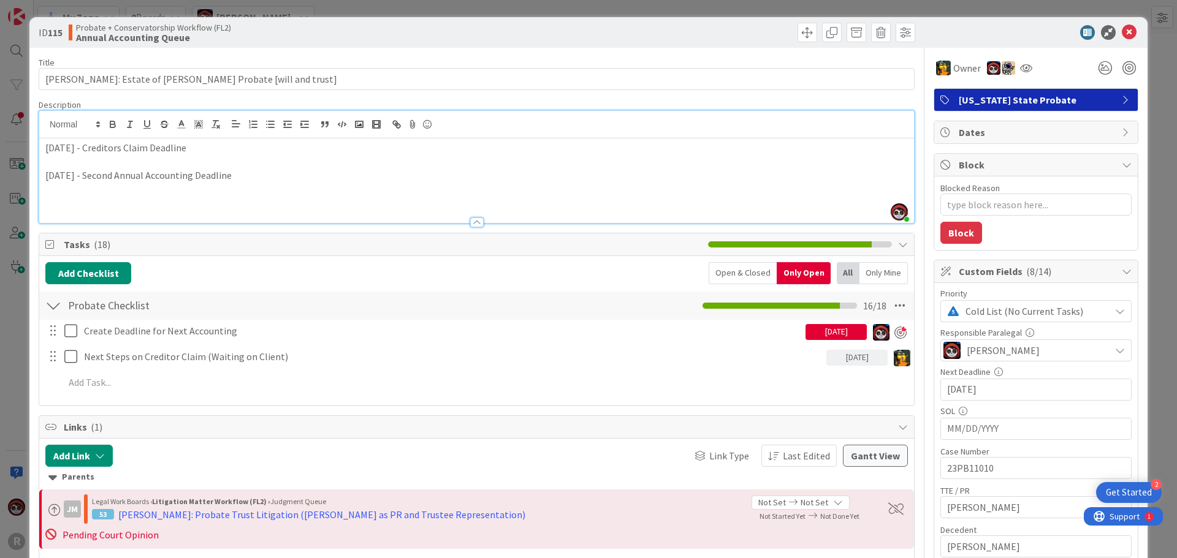
click at [992, 390] on input "10/10/2025" at bounding box center [1036, 389] width 178 height 21
click at [490, 181] on p "April 8, 2026 - Second Annual Accounting Deadline" at bounding box center [476, 176] width 863 height 14
click at [543, 182] on p "April 8, 2026 - Second Annual Accounting Deadline" at bounding box center [476, 176] width 863 height 14
click at [267, 182] on p "April 8, 2026 - Second Annual Accounting Deadline" at bounding box center [476, 176] width 863 height 14
click at [1123, 28] on icon at bounding box center [1129, 32] width 15 height 15
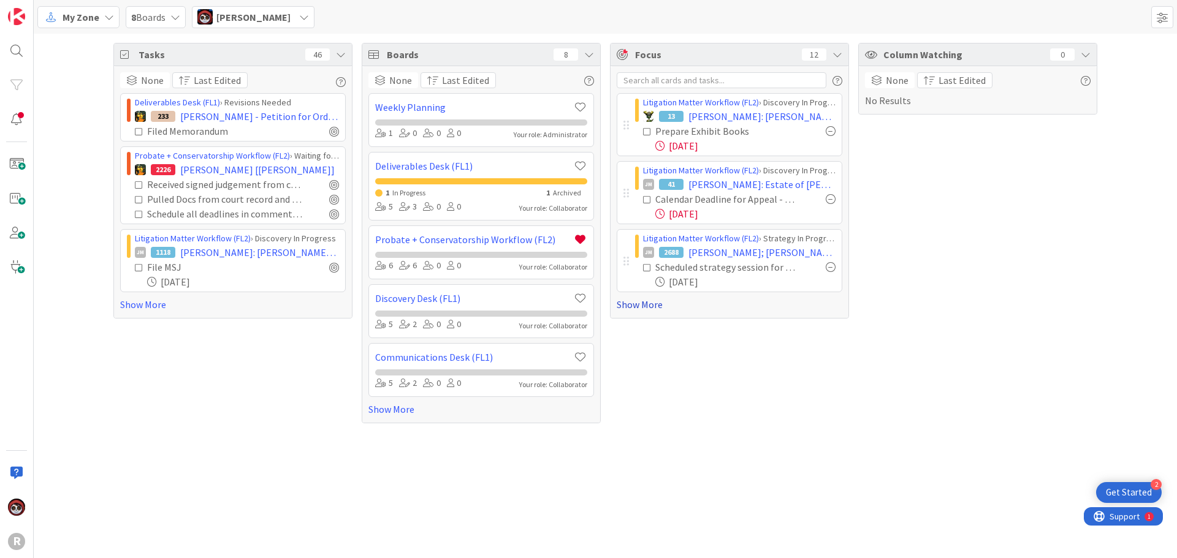
click at [652, 305] on link "Show More" at bounding box center [730, 304] width 226 height 15
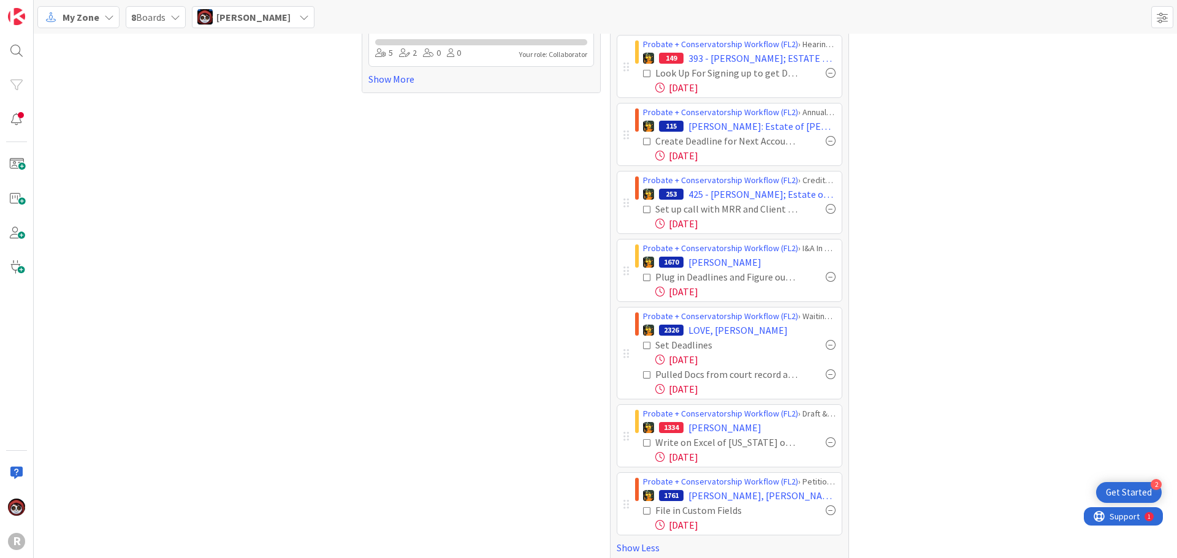
scroll to position [343, 0]
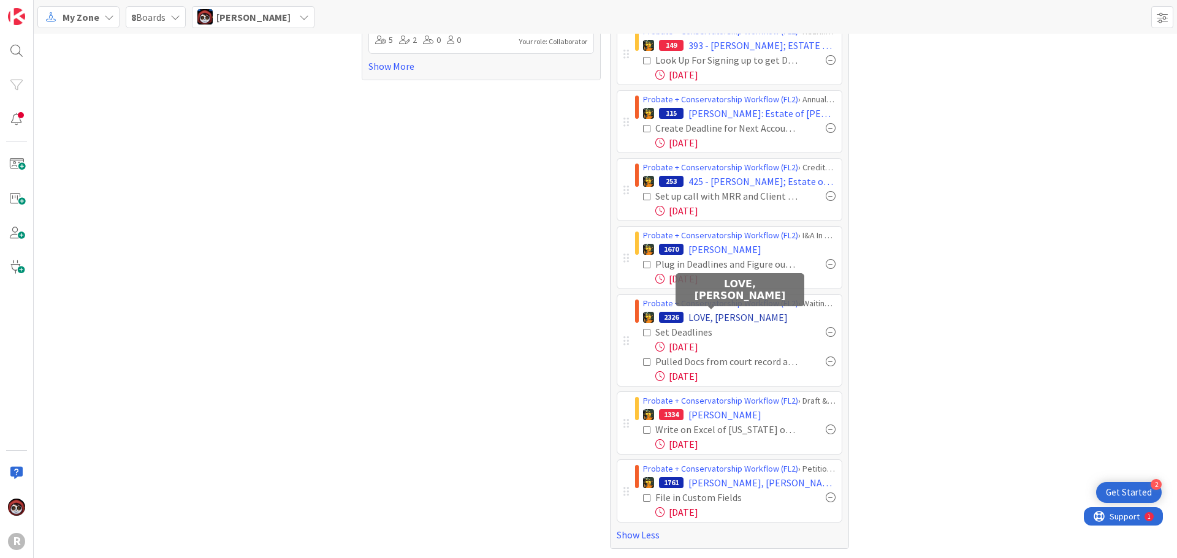
click at [720, 322] on span "LOVE, [PERSON_NAME]" at bounding box center [737, 317] width 99 height 15
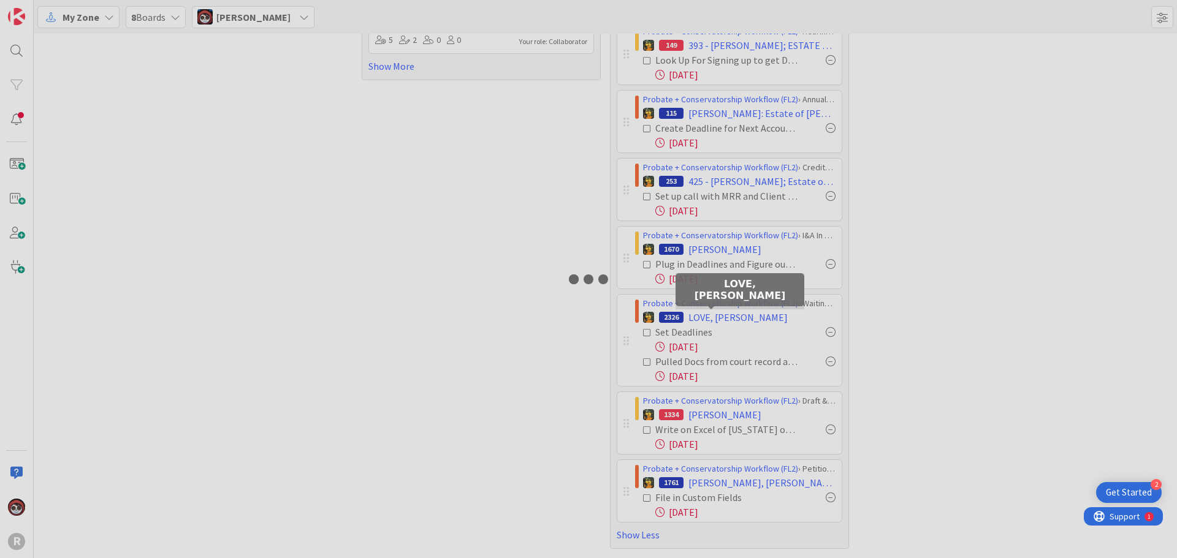
type textarea "x"
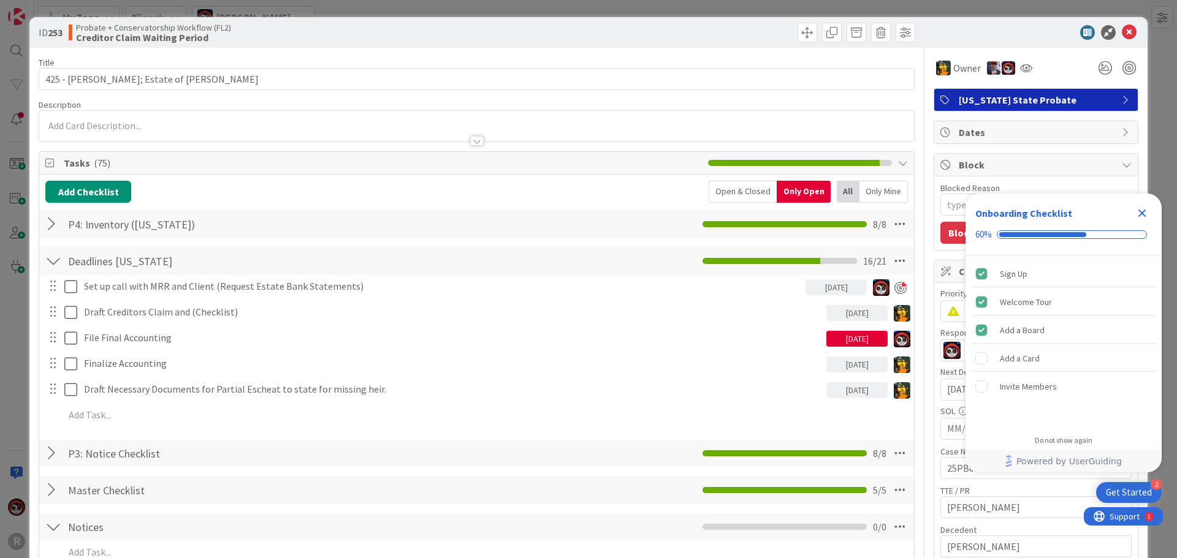
scroll to position [123, 0]
click at [1122, 33] on icon at bounding box center [1129, 32] width 15 height 15
click at [1122, 29] on icon at bounding box center [1129, 32] width 15 height 15
click at [1122, 36] on icon at bounding box center [1129, 32] width 15 height 15
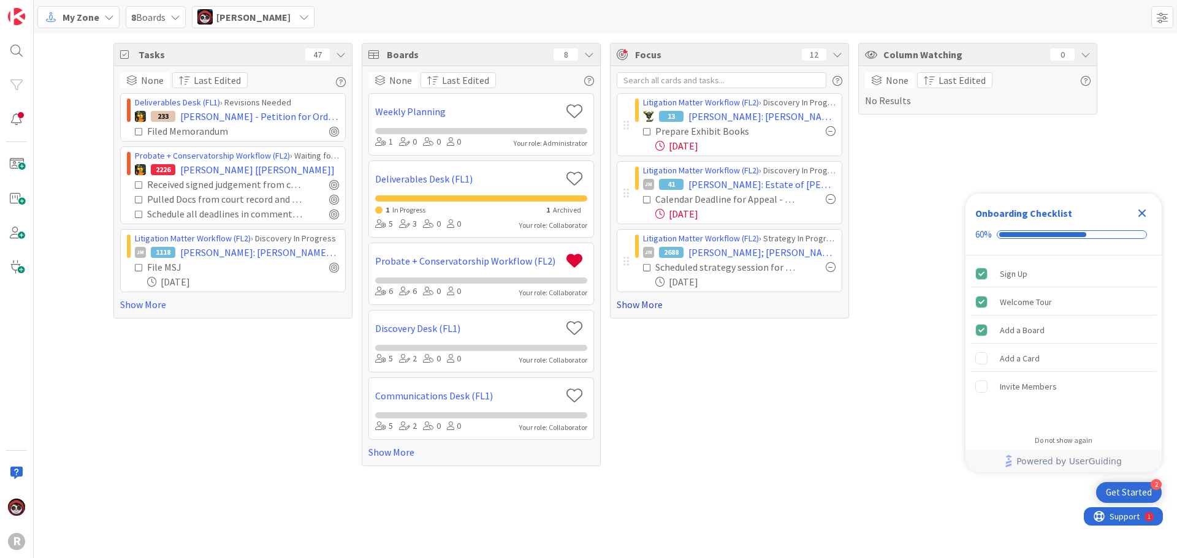
click at [646, 302] on link "Show More" at bounding box center [730, 304] width 226 height 15
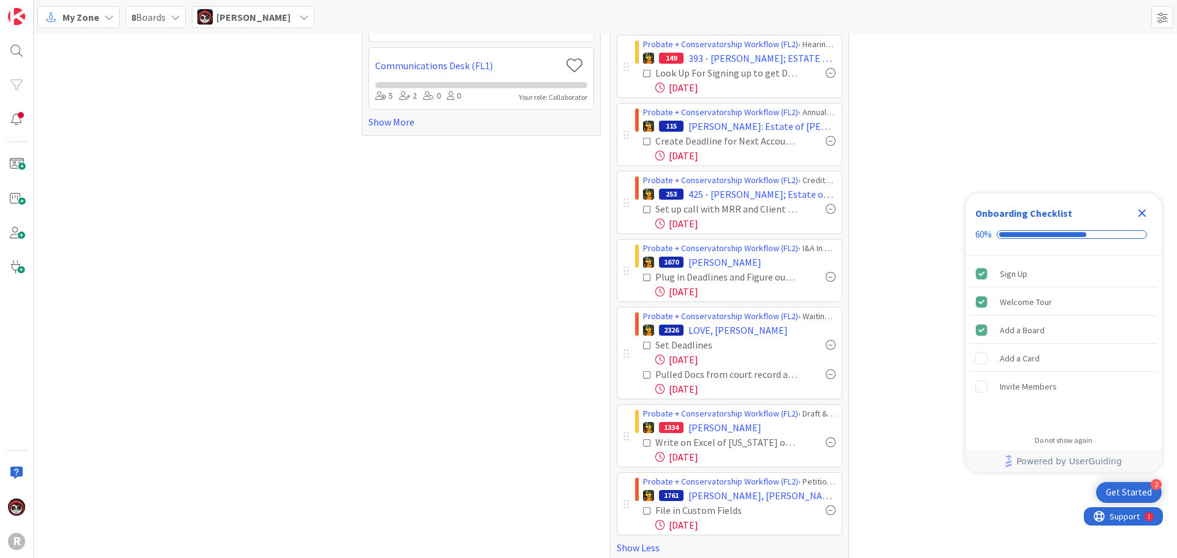
scroll to position [343, 0]
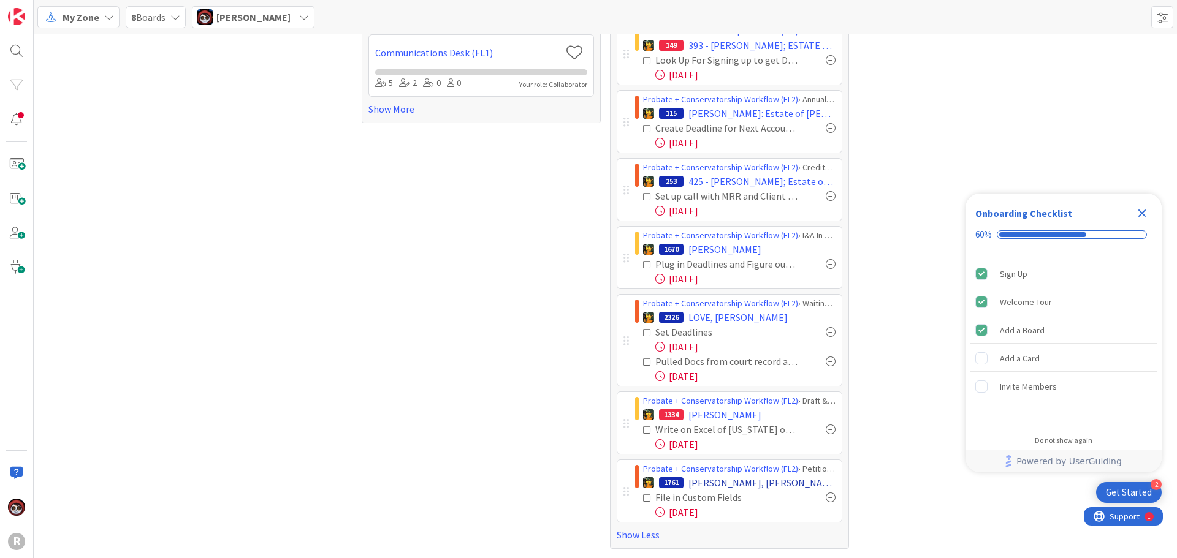
click at [705, 485] on span "[PERSON_NAME], [PERSON_NAME]" at bounding box center [761, 483] width 147 height 15
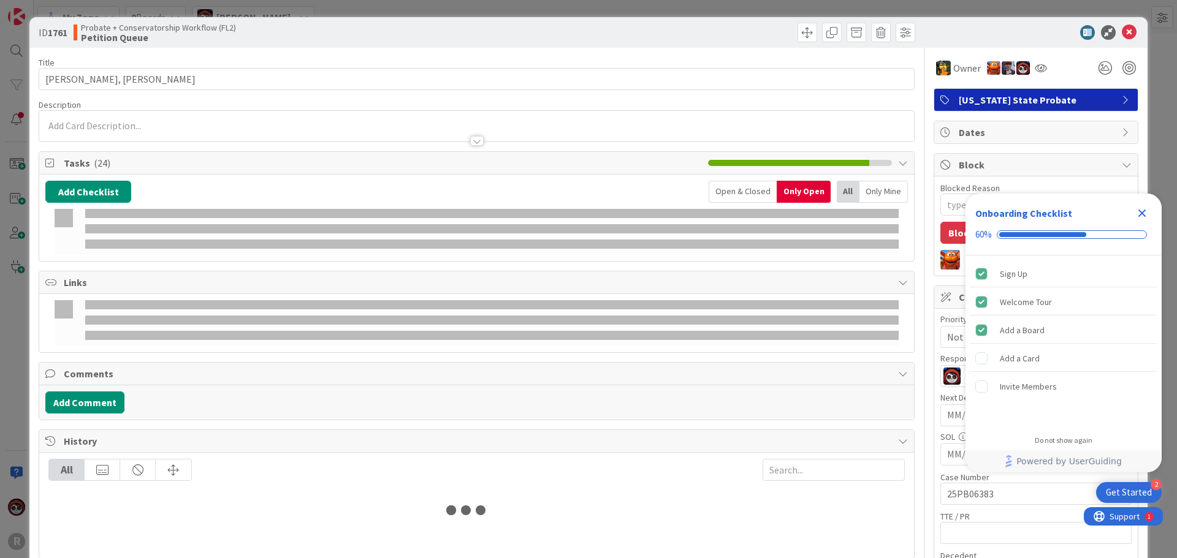
type textarea "x"
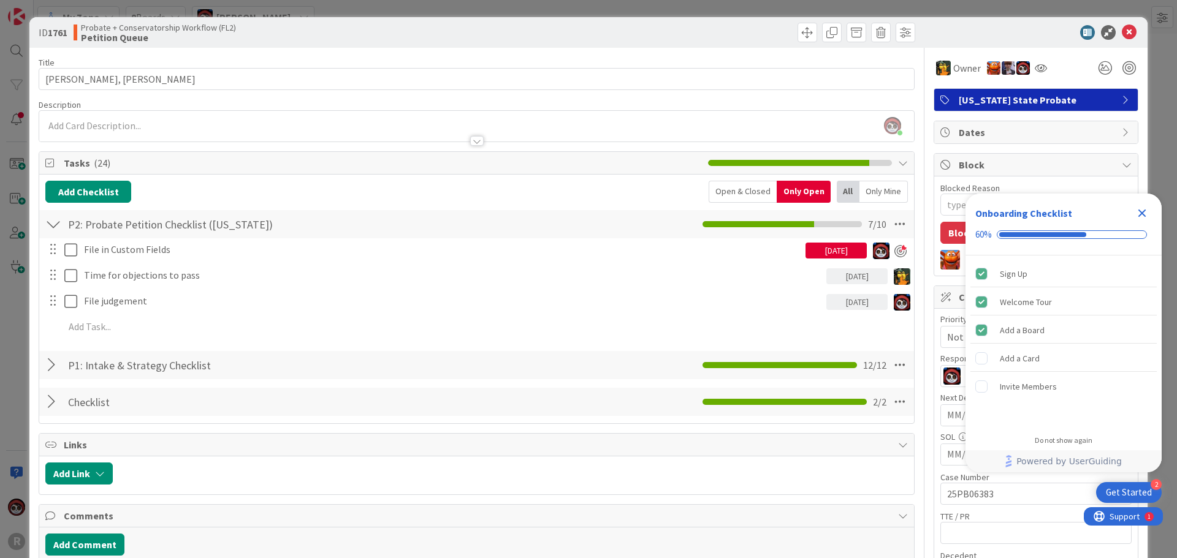
click at [473, 143] on div at bounding box center [476, 141] width 13 height 10
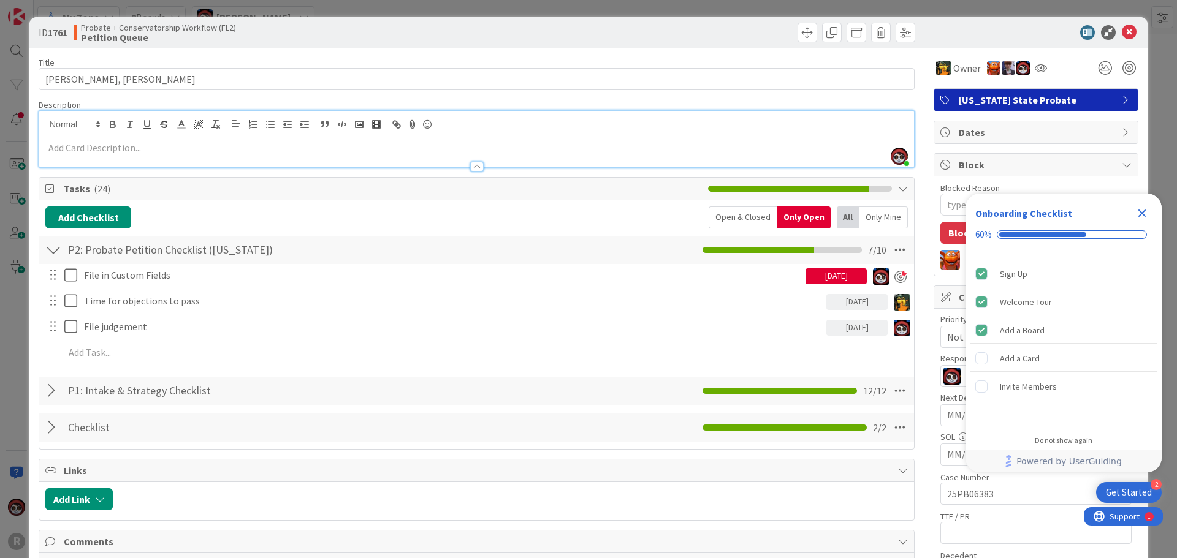
click at [1148, 215] on icon "Close Checklist" at bounding box center [1142, 213] width 15 height 15
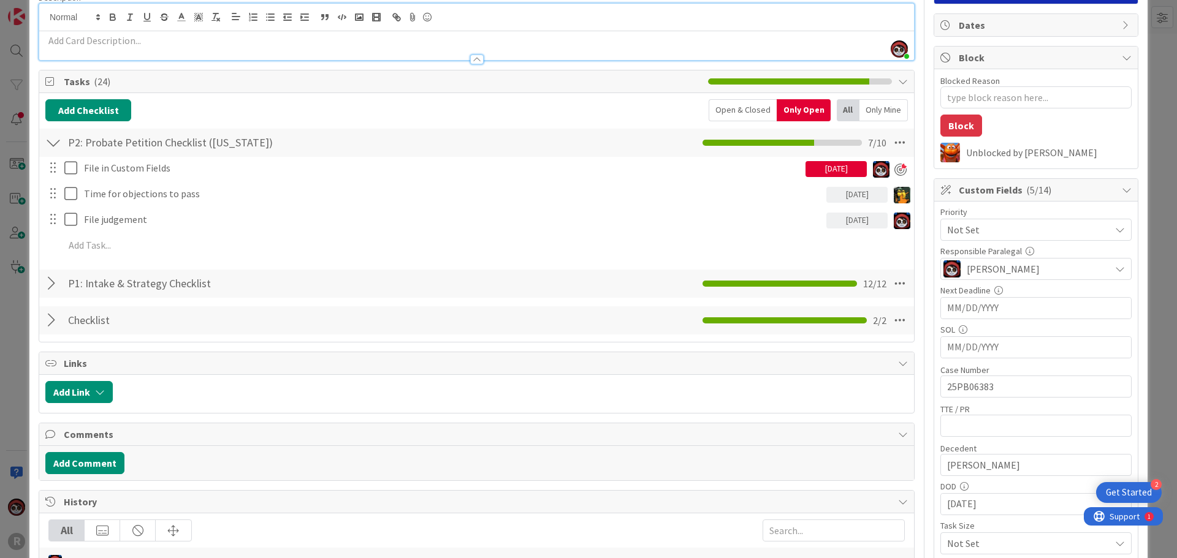
scroll to position [123, 0]
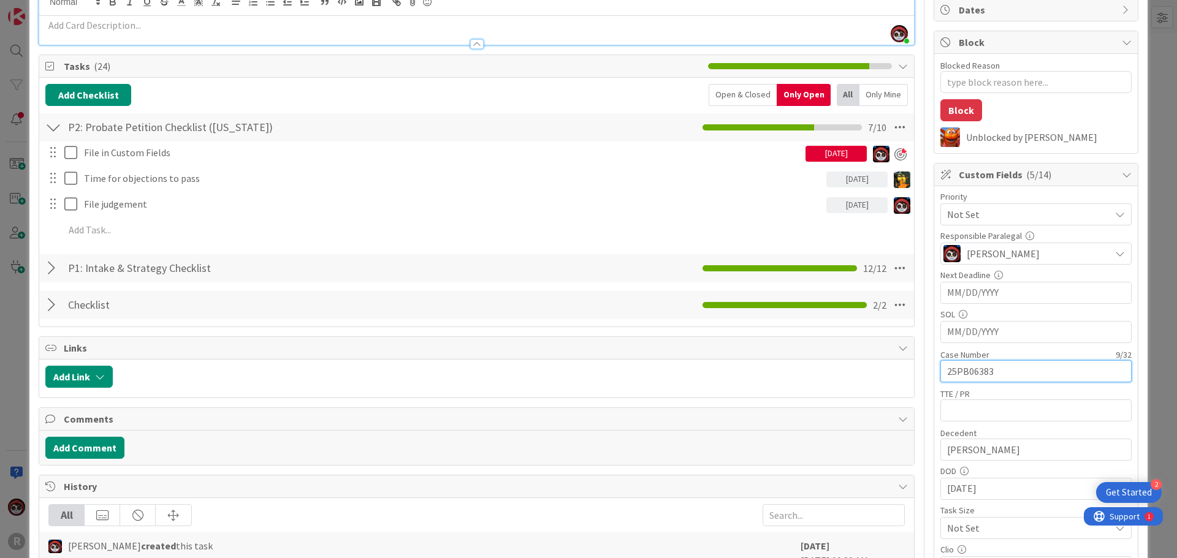
click at [1004, 373] on input "25PB06383" at bounding box center [1035, 371] width 191 height 22
click at [1007, 406] on input "text" at bounding box center [1035, 411] width 191 height 22
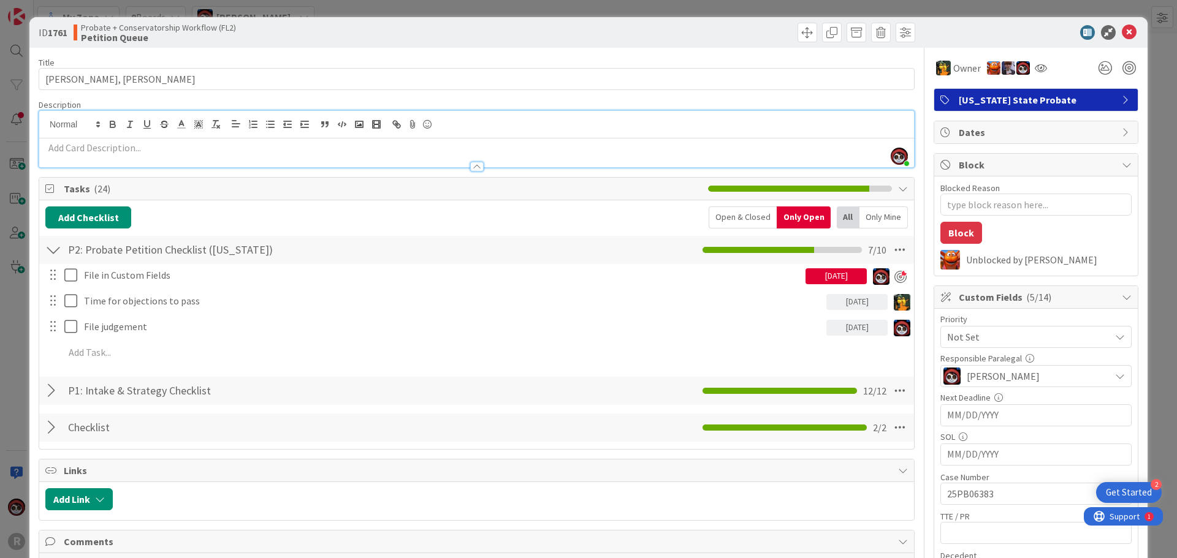
click at [1023, 341] on span "Not Set" at bounding box center [1025, 337] width 157 height 17
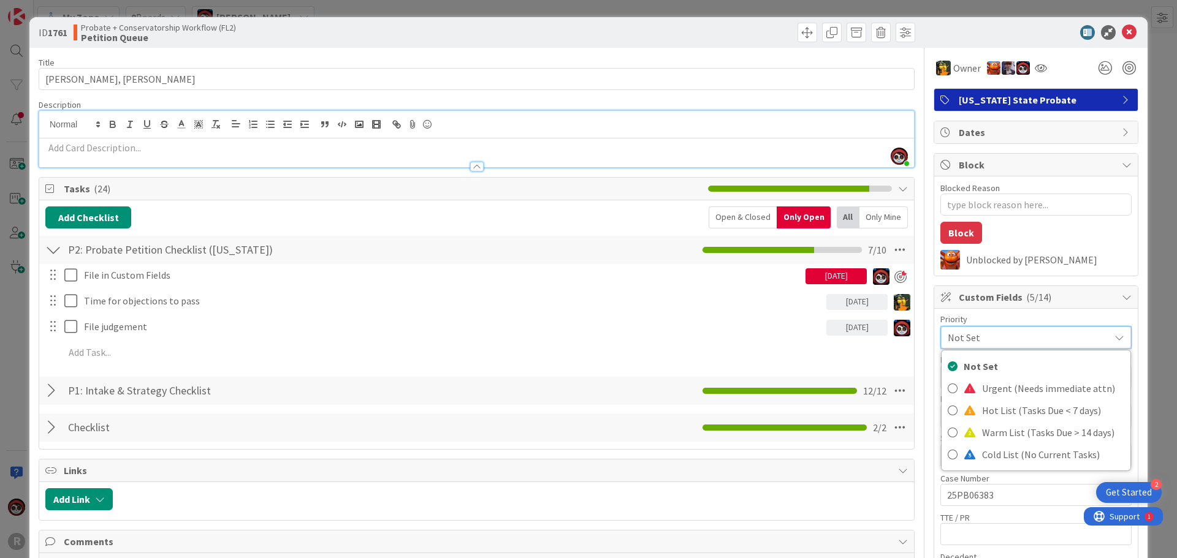
click at [1023, 341] on span "Not Set" at bounding box center [1026, 337] width 156 height 17
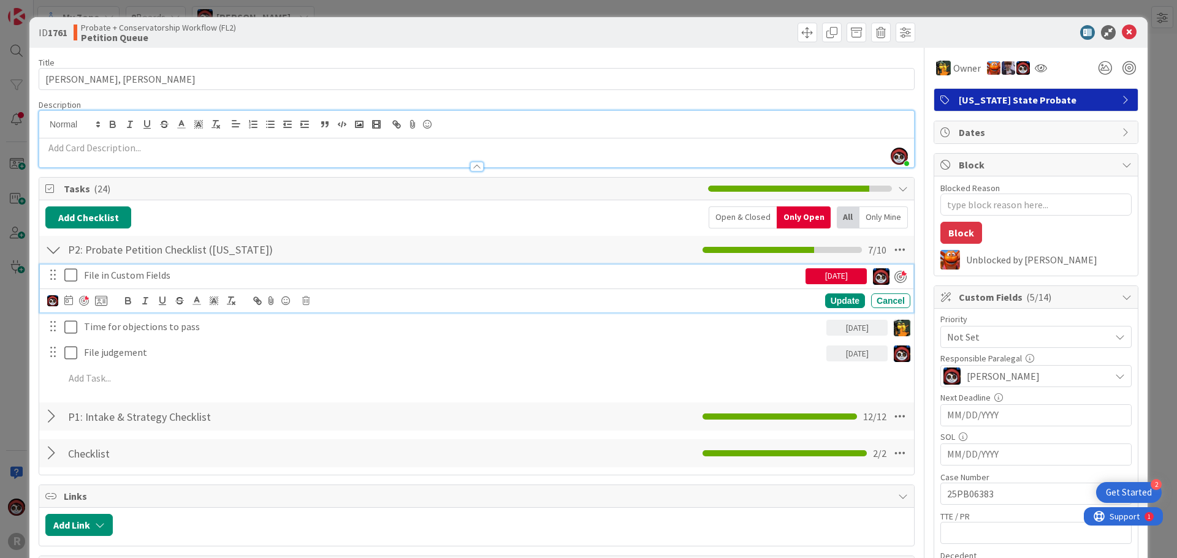
click at [221, 276] on p "File in Custom Fields" at bounding box center [442, 276] width 717 height 14
click at [304, 300] on icon at bounding box center [305, 301] width 7 height 9
click at [341, 348] on div "Delete" at bounding box center [336, 353] width 45 height 22
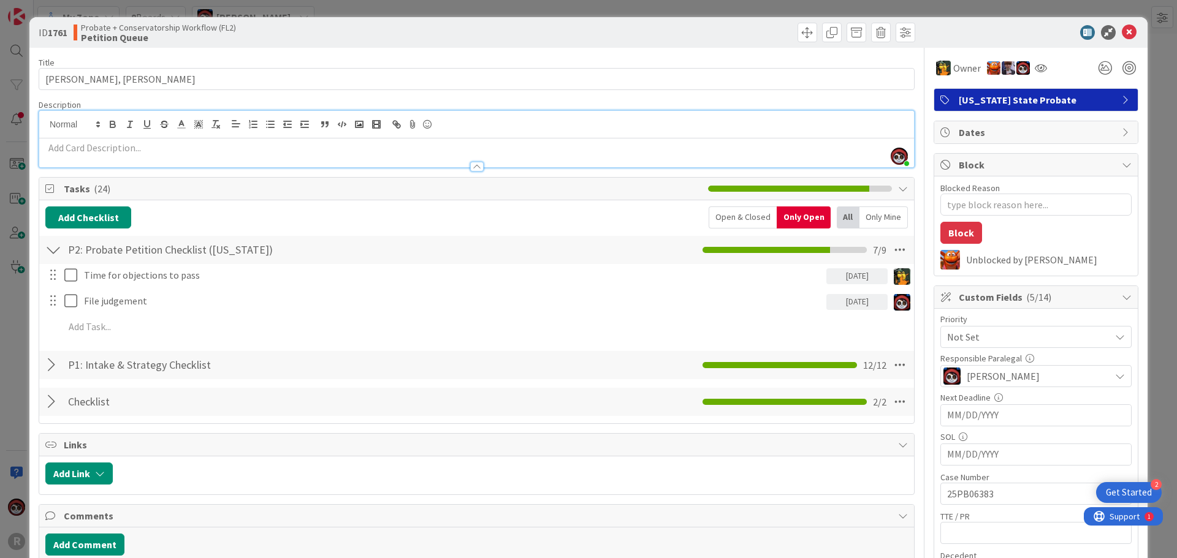
scroll to position [275, 0]
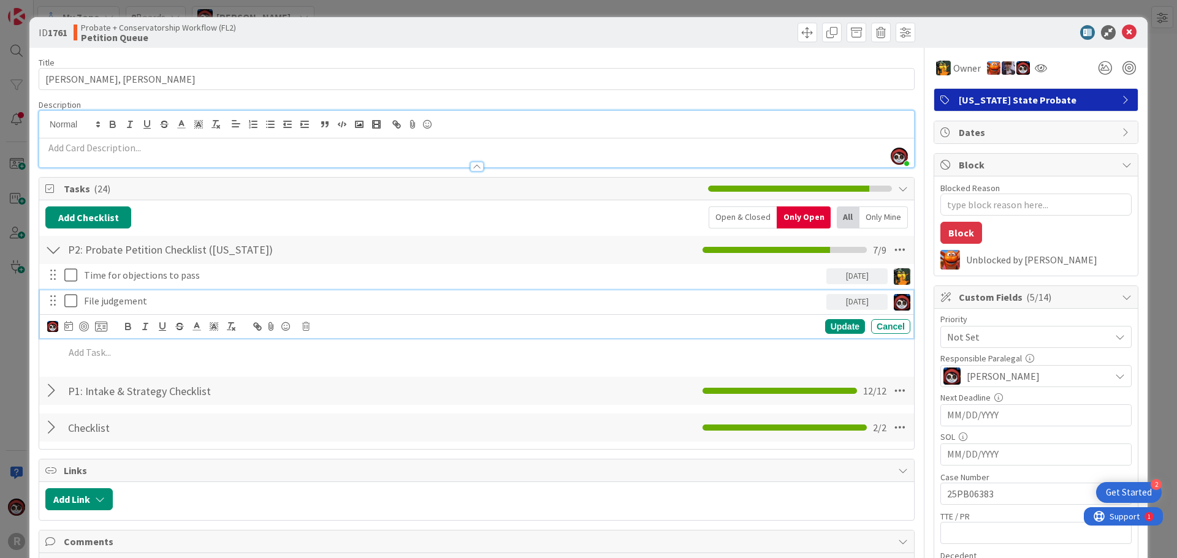
click at [117, 306] on p "File judgement" at bounding box center [452, 301] width 737 height 14
click at [189, 304] on p "File judgement" at bounding box center [452, 301] width 737 height 14
click at [106, 304] on p "File judgement (September 22, 2025)" at bounding box center [452, 301] width 737 height 14
click at [101, 300] on p "File judgement (September 22, 2025)" at bounding box center [452, 301] width 737 height 14
click at [830, 326] on div "Update" at bounding box center [845, 326] width 40 height 15
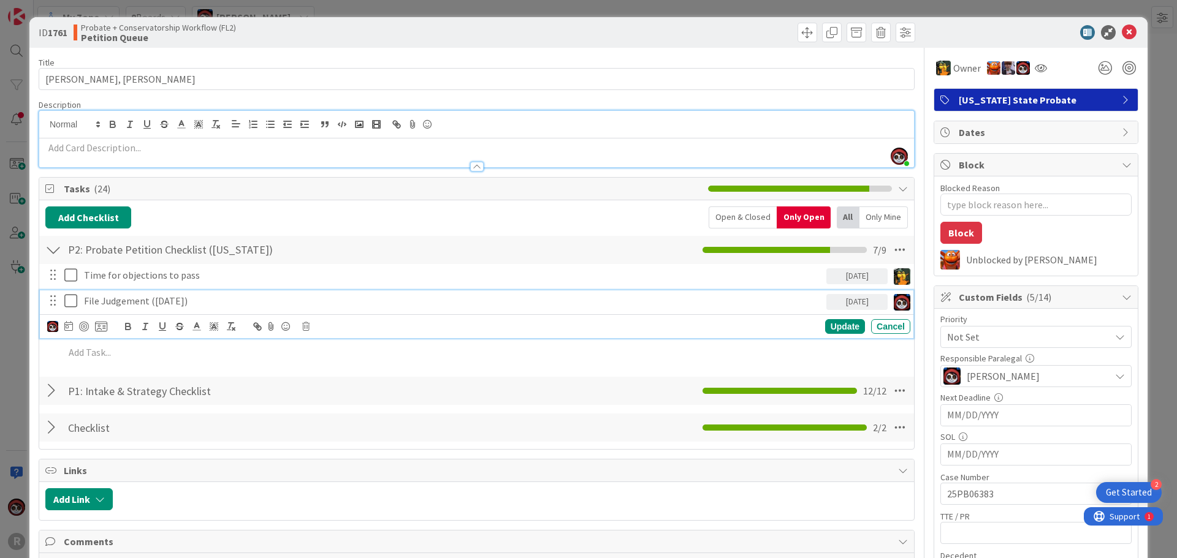
click at [109, 304] on p "File Judgement (September 22, 2025)" at bounding box center [452, 301] width 737 height 14
click at [101, 301] on p "File Judgement (September 22, 2025)" at bounding box center [452, 301] width 737 height 14
click at [845, 329] on div "Update" at bounding box center [845, 326] width 40 height 15
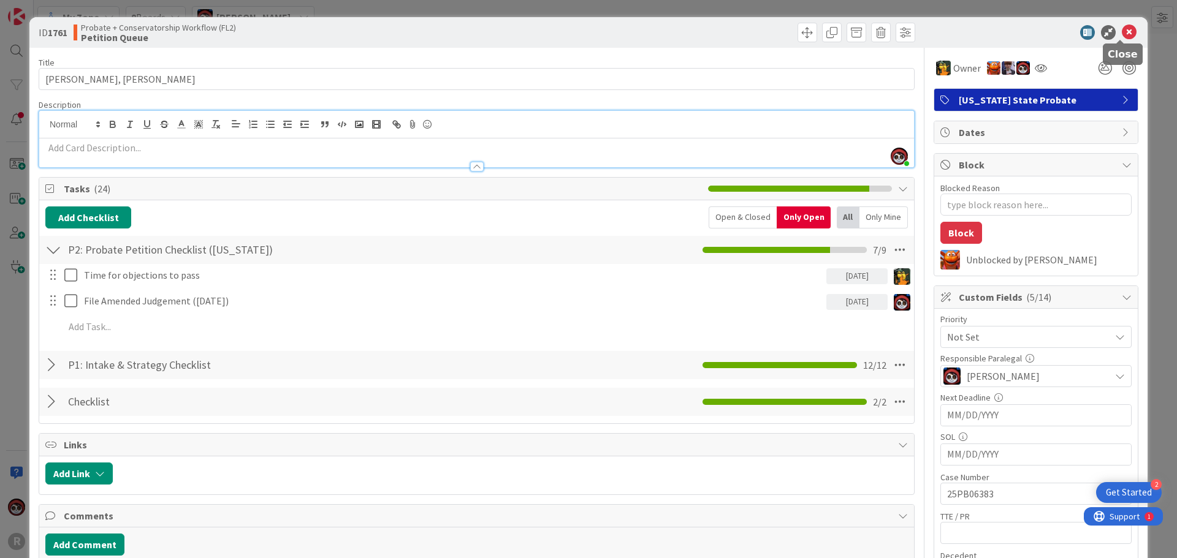
click at [1122, 36] on icon at bounding box center [1129, 32] width 15 height 15
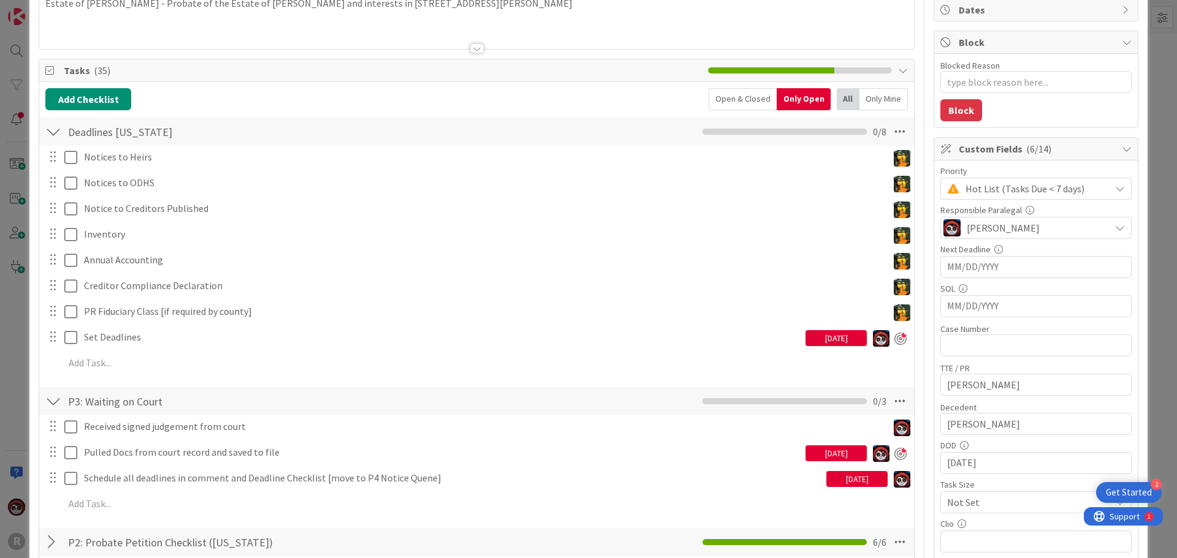
scroll to position [184, 0]
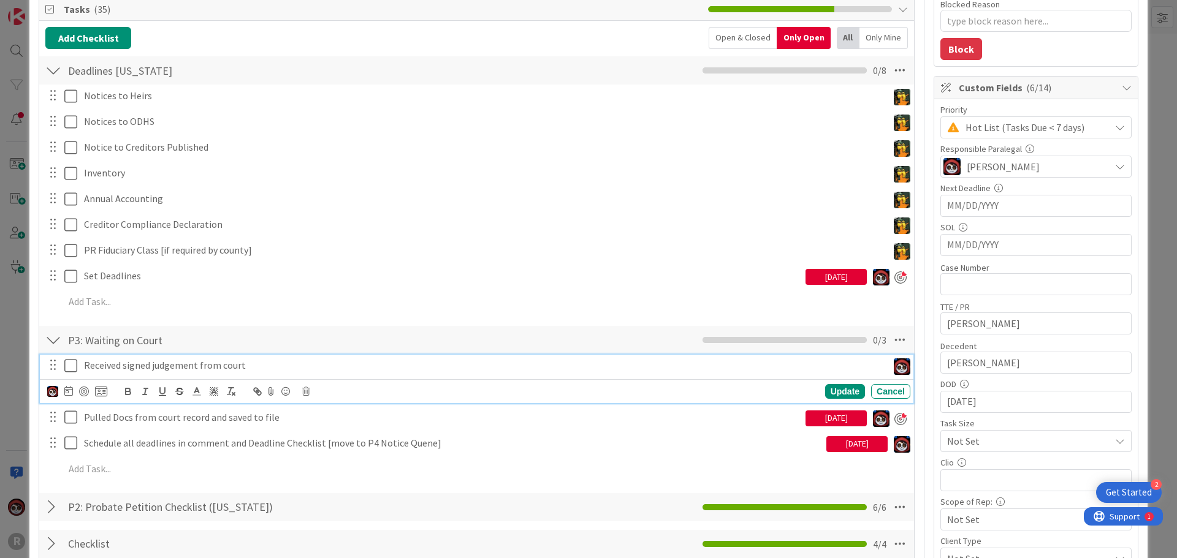
click at [176, 371] on p "Received signed judgement from court" at bounding box center [483, 366] width 799 height 14
click at [79, 391] on div at bounding box center [84, 392] width 10 height 10
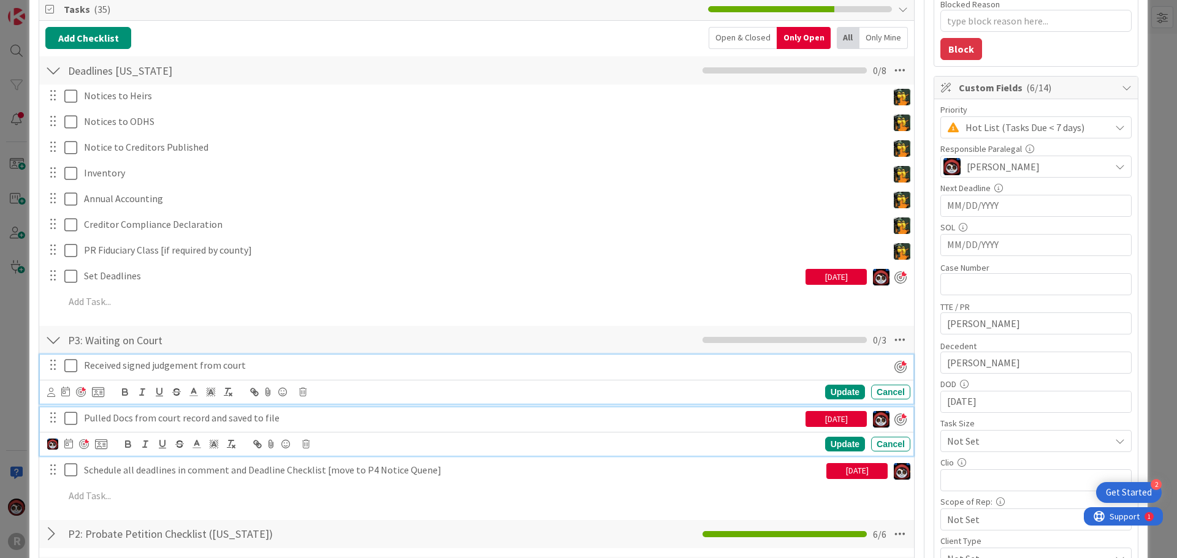
click at [137, 422] on p "Pulled Docs from court record and saved to file" at bounding box center [442, 418] width 717 height 14
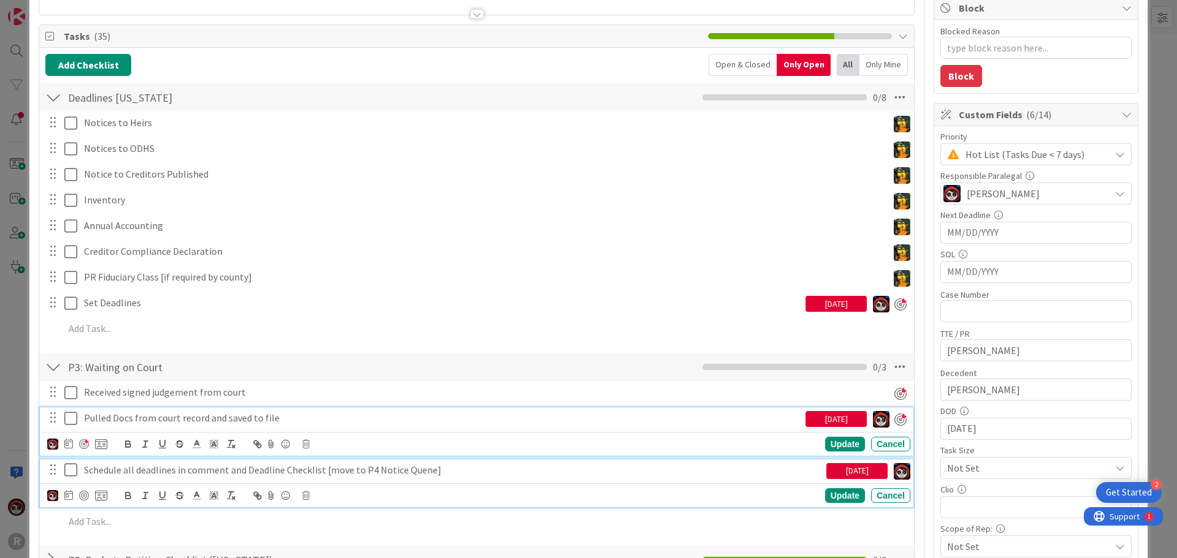
click at [168, 473] on p "Schedule all deadlines in comment and Deadline Checklist [move to P4 Notice Que…" at bounding box center [452, 470] width 737 height 14
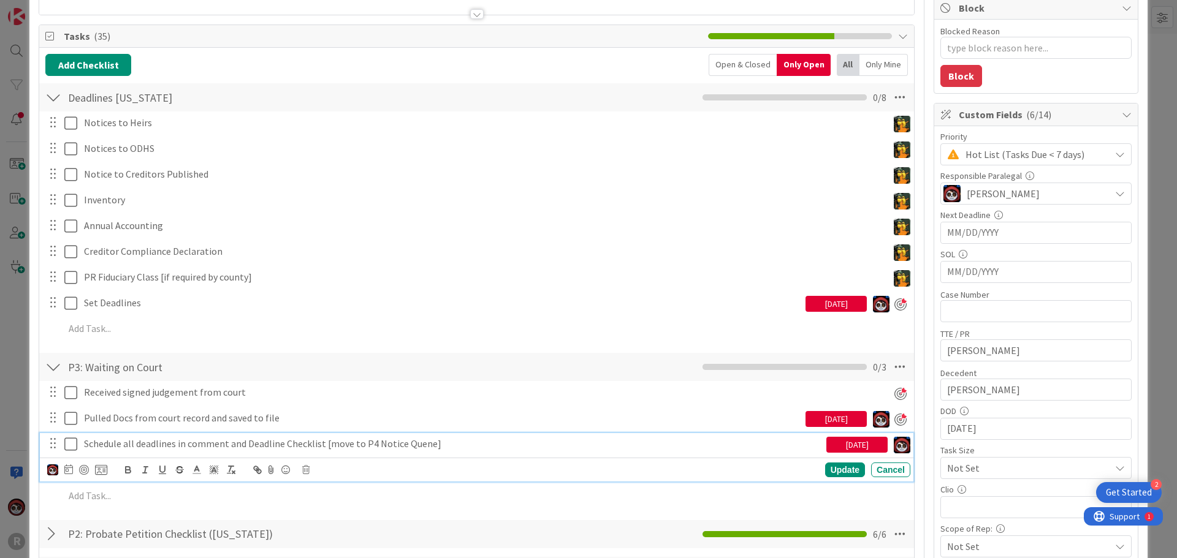
scroll to position [131, 0]
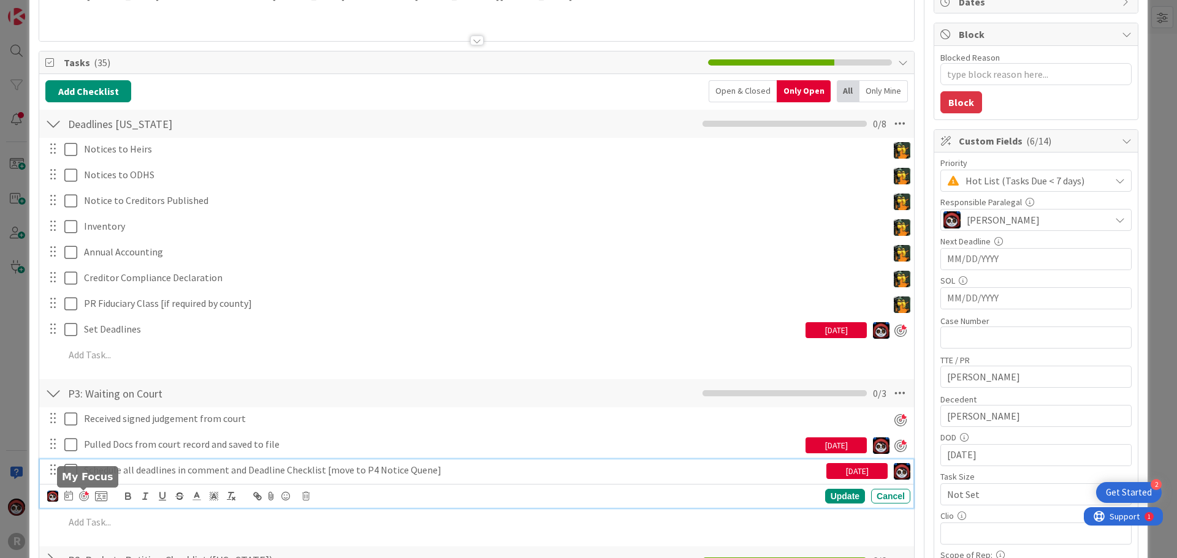
click at [83, 498] on div at bounding box center [84, 497] width 10 height 10
click at [843, 500] on div "Update" at bounding box center [845, 497] width 40 height 15
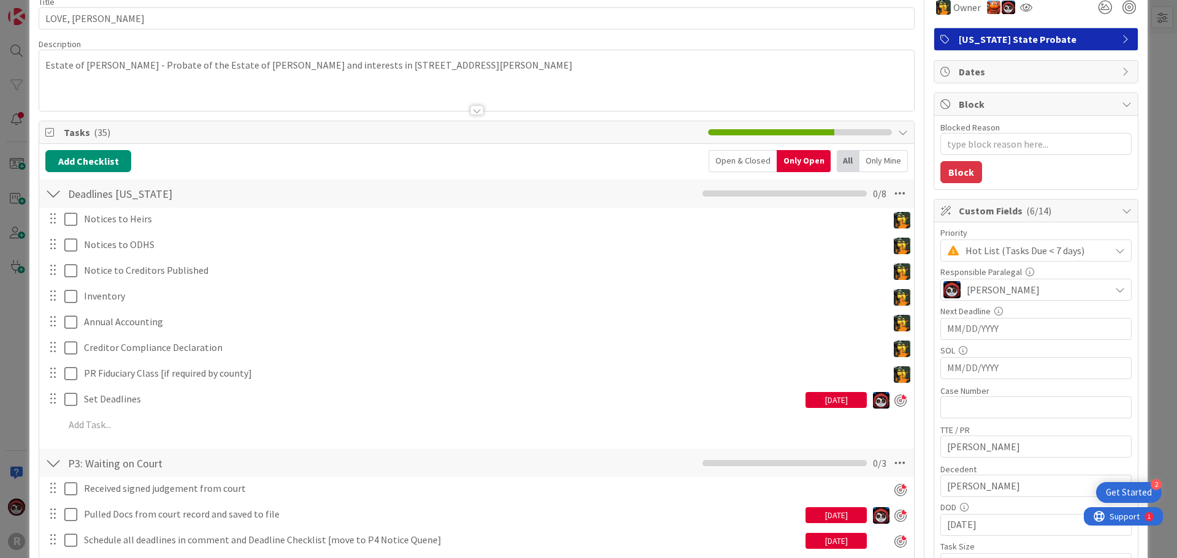
scroll to position [8, 0]
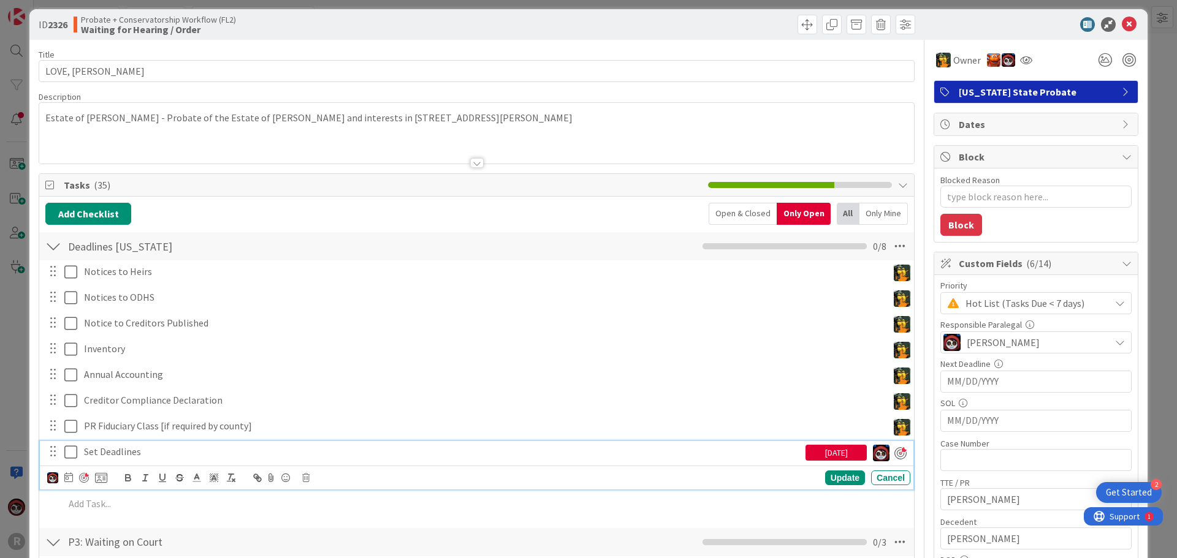
click at [118, 449] on p "Set Deadlines" at bounding box center [442, 452] width 717 height 14
click at [305, 477] on icon at bounding box center [305, 478] width 7 height 9
click at [345, 535] on div "Delete" at bounding box center [336, 530] width 45 height 22
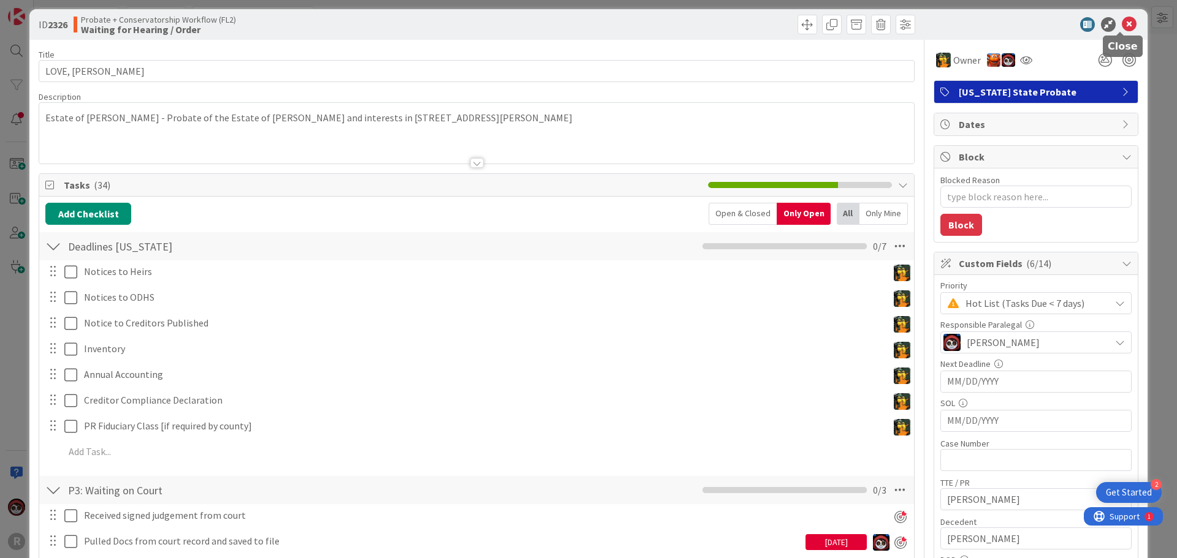
click at [1122, 25] on icon at bounding box center [1129, 24] width 15 height 15
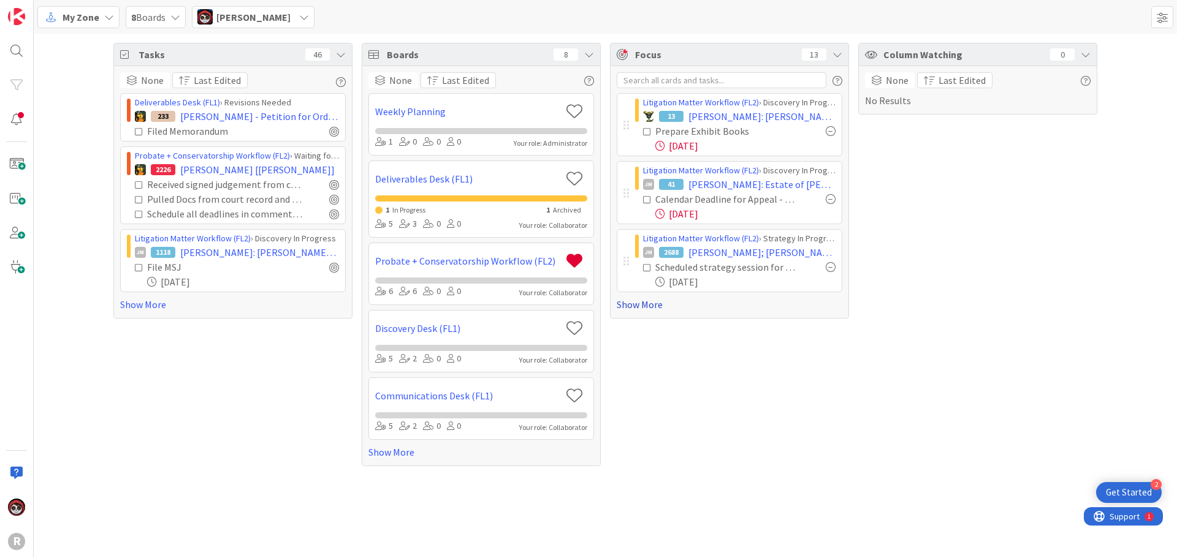
click at [642, 306] on link "Show More" at bounding box center [730, 304] width 226 height 15
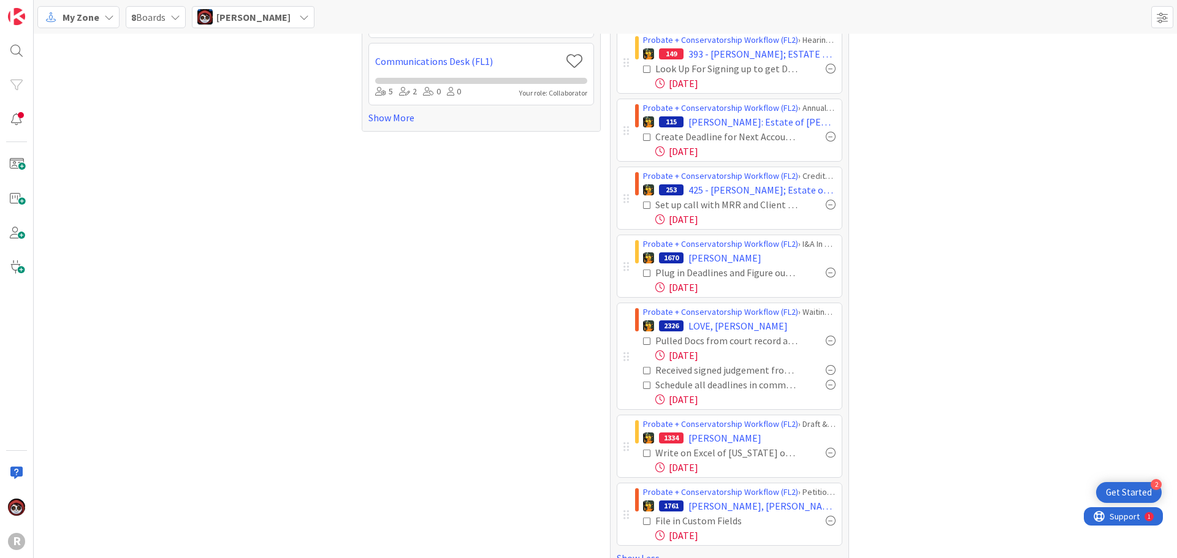
scroll to position [358, 0]
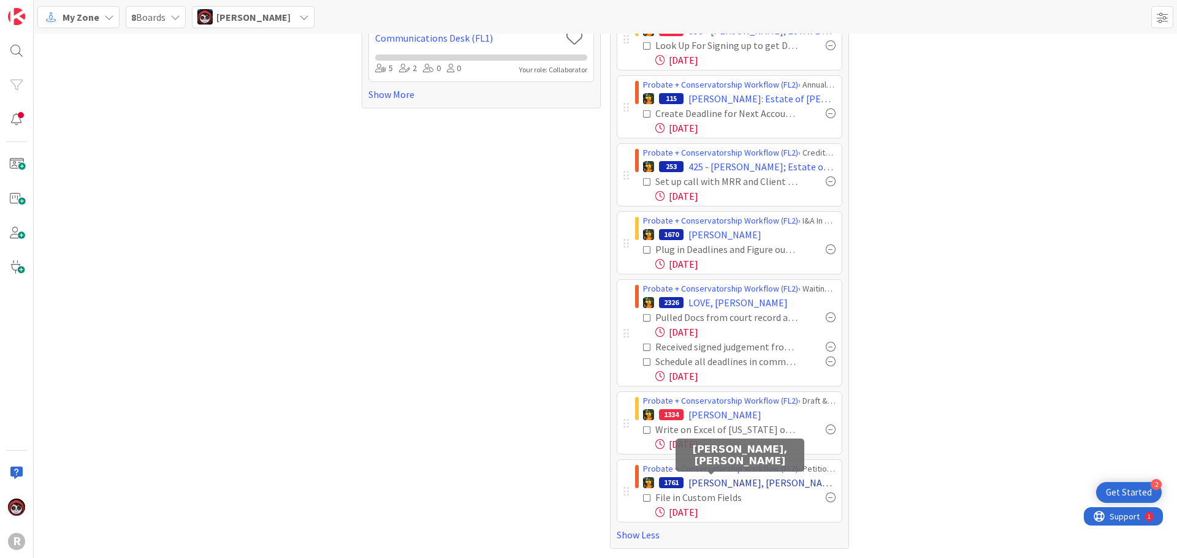
click at [709, 487] on span "OLSEN, Reilly" at bounding box center [761, 483] width 147 height 15
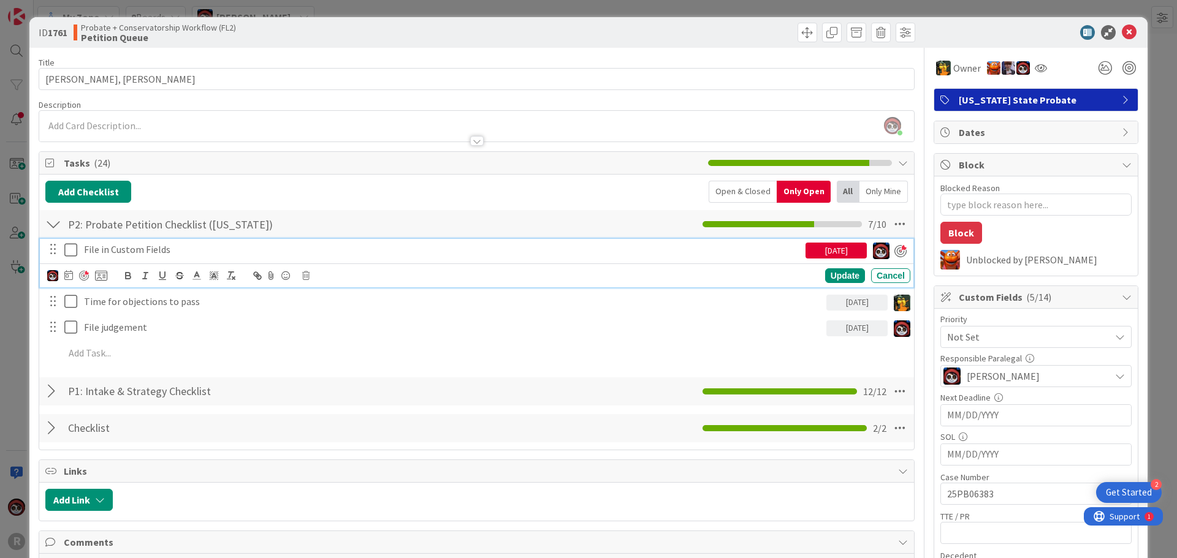
click at [197, 254] on p "File in Custom Fields" at bounding box center [442, 250] width 717 height 14
click at [79, 272] on div at bounding box center [84, 276] width 10 height 10
click at [830, 275] on div "Update" at bounding box center [845, 276] width 40 height 15
click at [181, 256] on p "File in Custom Fields" at bounding box center [452, 250] width 737 height 14
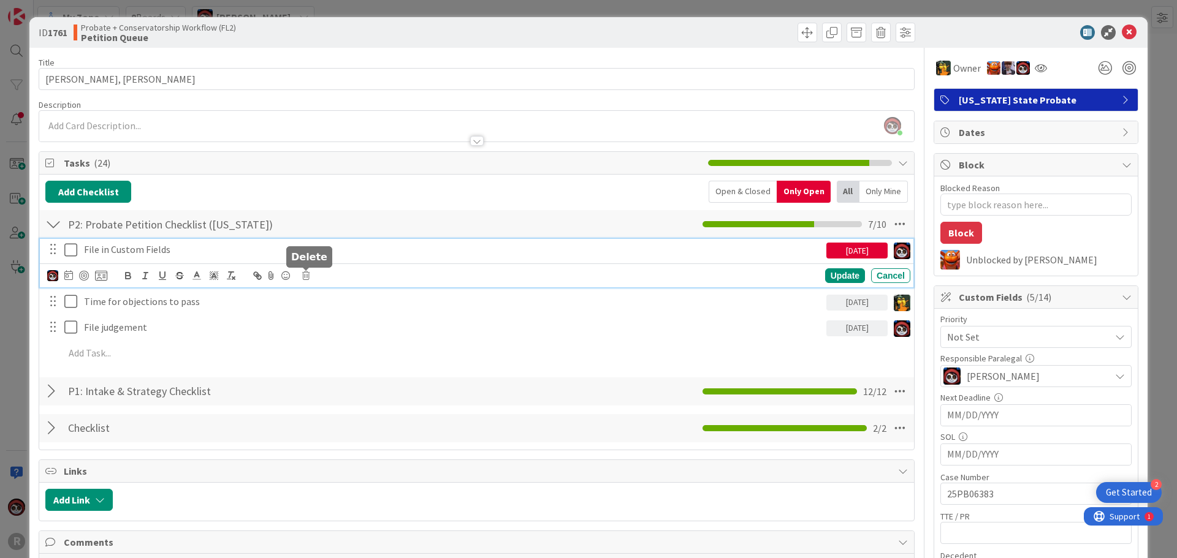
click at [303, 278] on icon at bounding box center [305, 276] width 7 height 9
click at [344, 332] on div "Delete" at bounding box center [336, 328] width 45 height 22
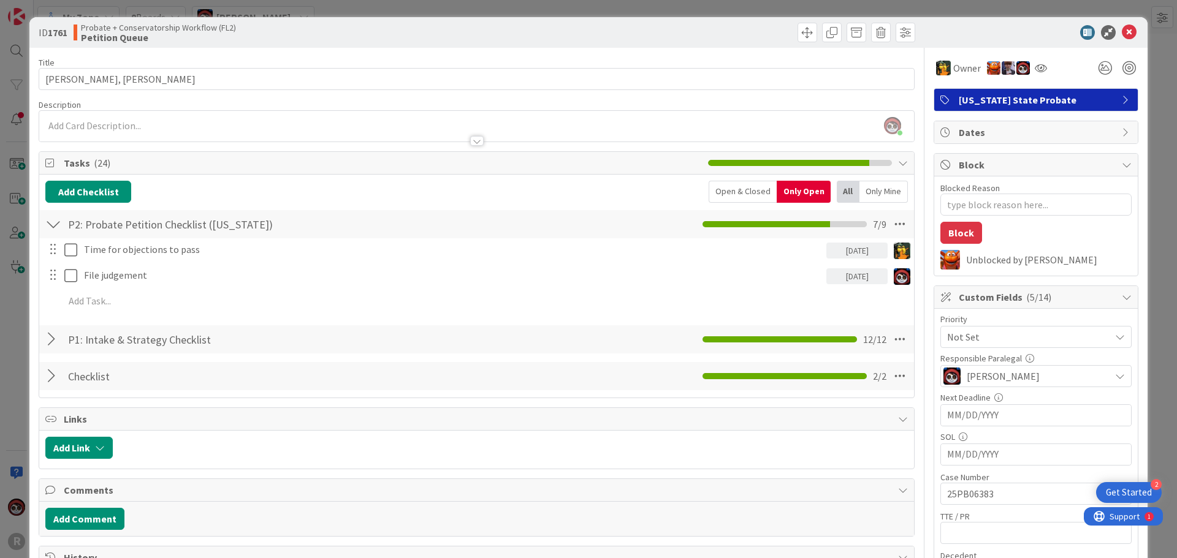
type textarea "x"
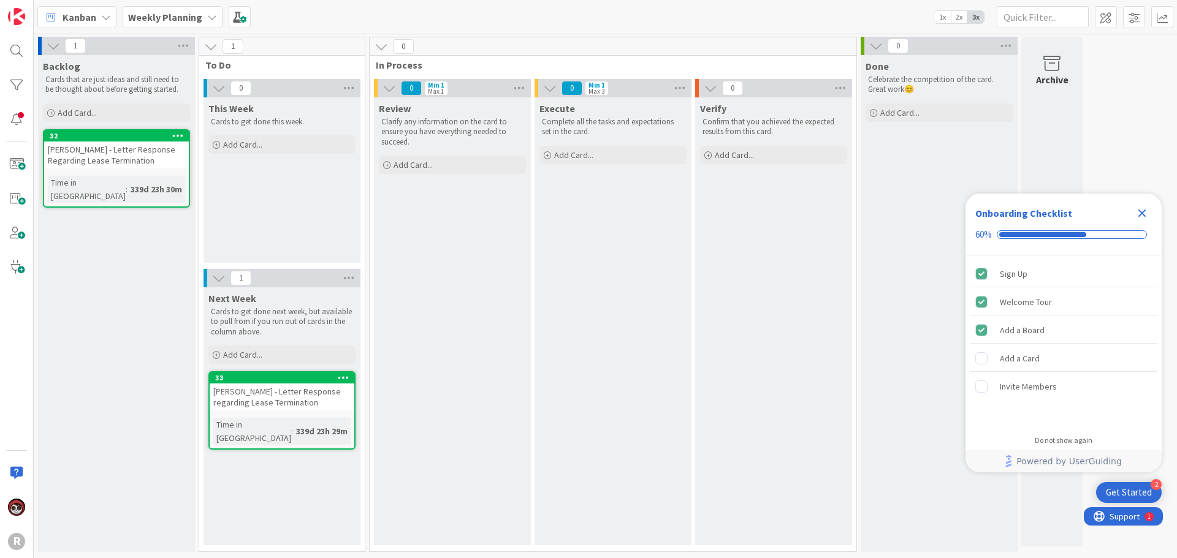
click at [77, 19] on span "Kanban" at bounding box center [80, 17] width 34 height 15
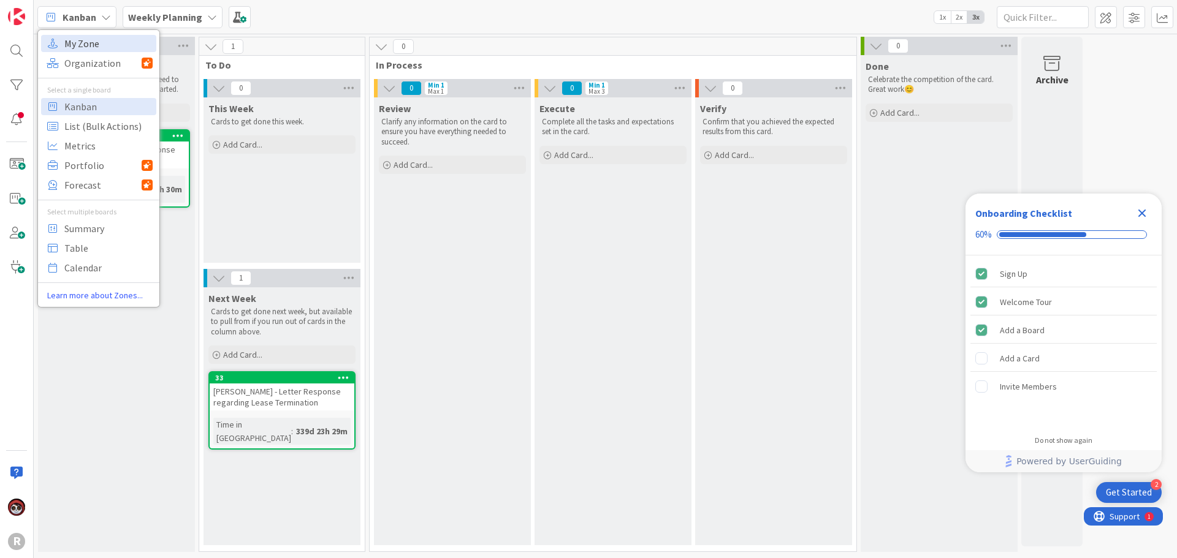
click at [88, 43] on span "My Zone" at bounding box center [108, 43] width 88 height 18
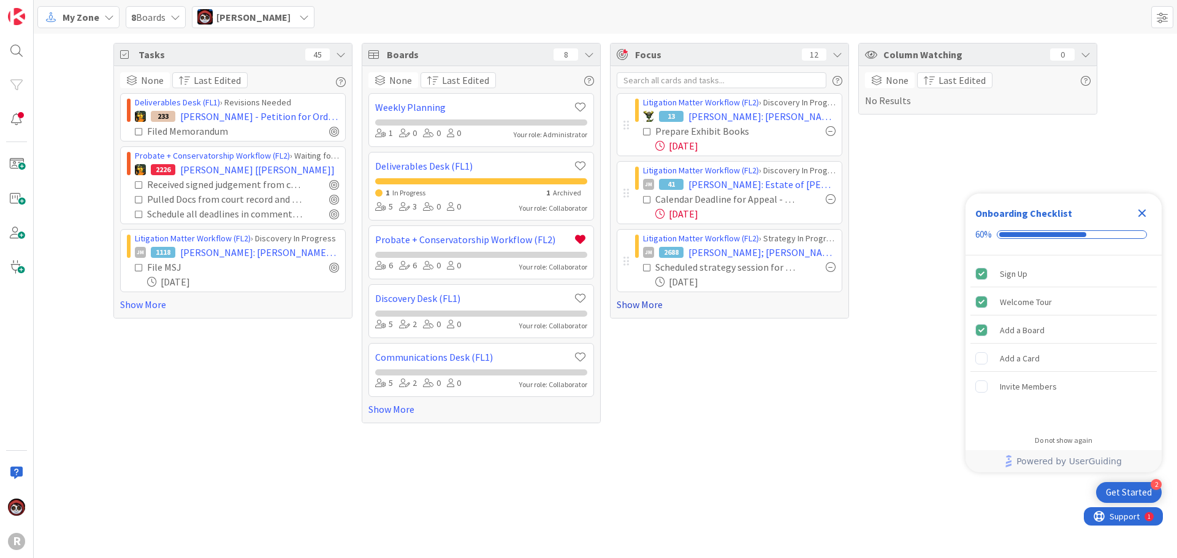
click at [639, 308] on link "Show More" at bounding box center [730, 304] width 226 height 15
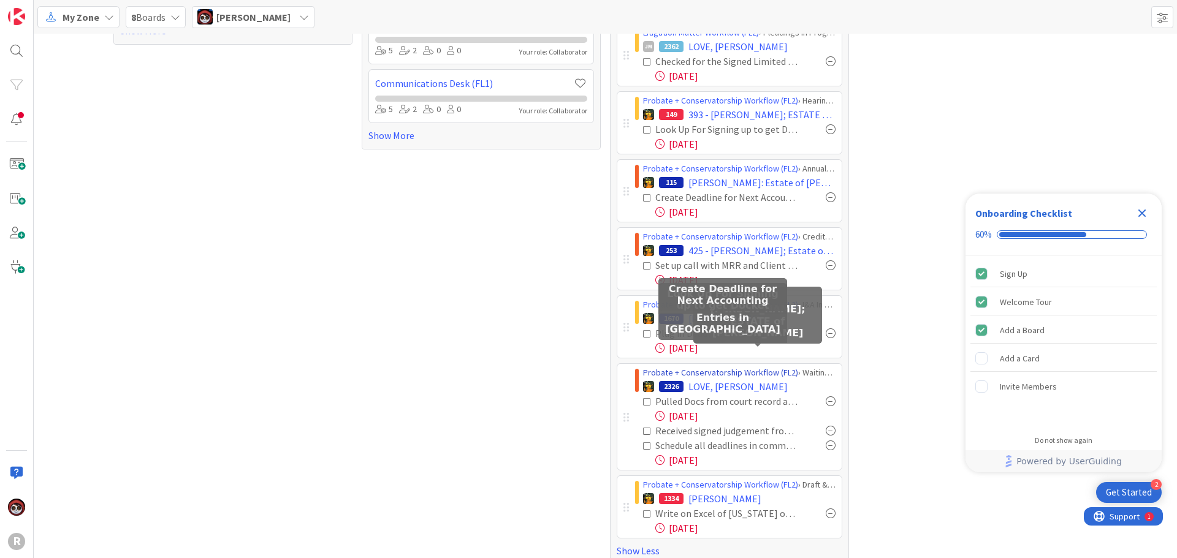
scroll to position [290, 0]
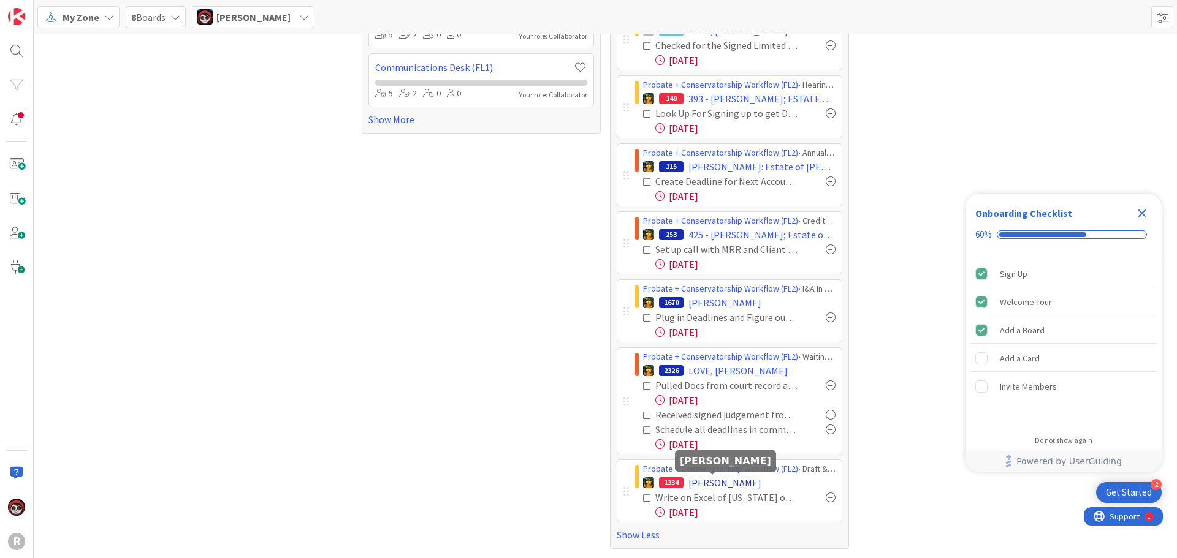
click at [713, 486] on span "[PERSON_NAME]" at bounding box center [724, 483] width 73 height 15
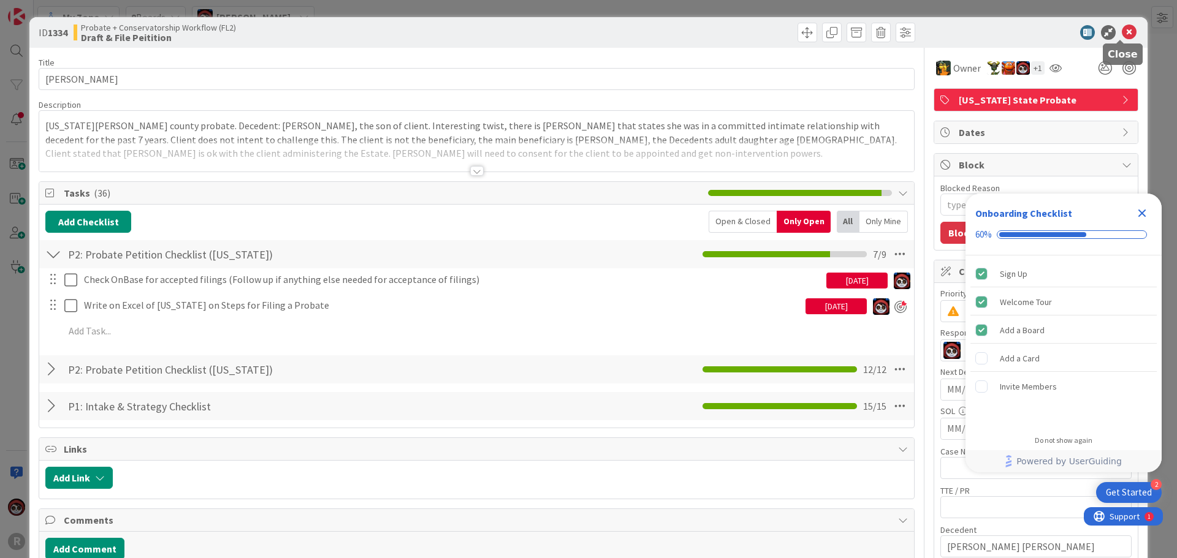
click at [1126, 38] on icon at bounding box center [1129, 32] width 15 height 15
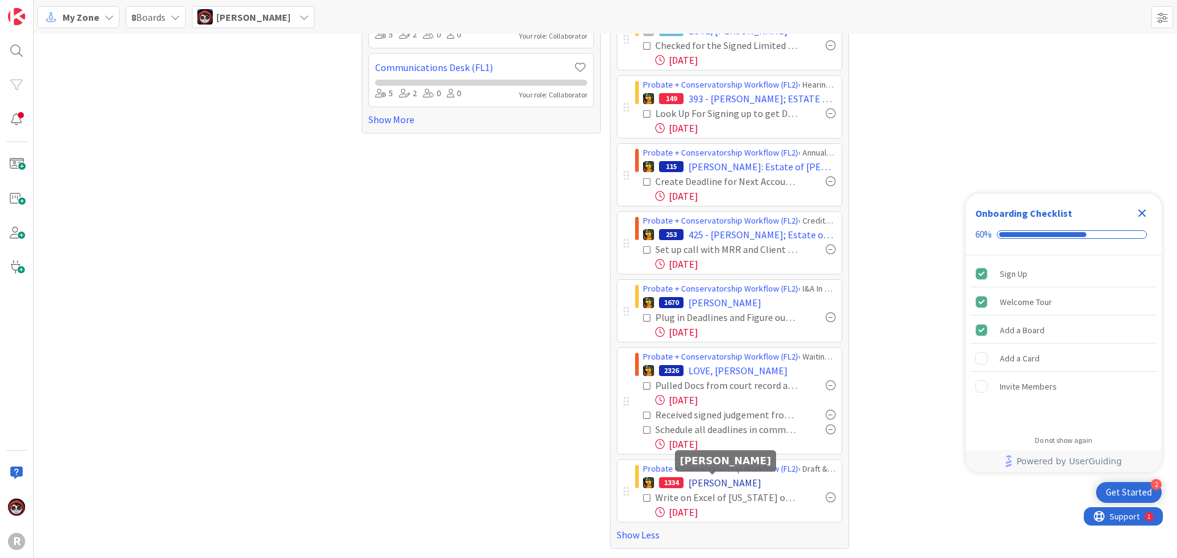
click at [691, 476] on span "[PERSON_NAME]" at bounding box center [724, 483] width 73 height 15
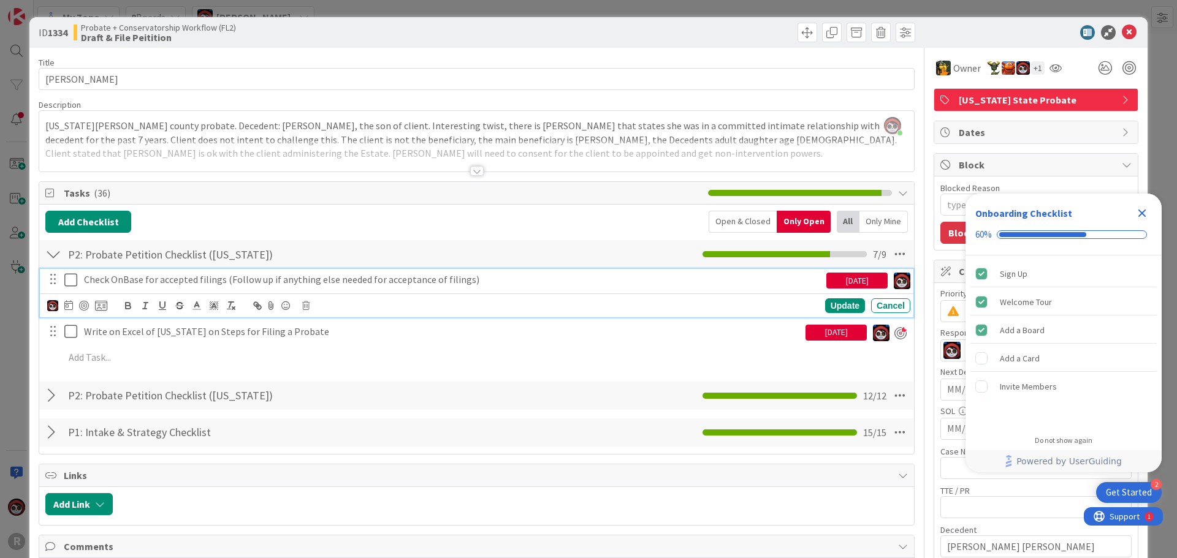
click at [264, 282] on p "Check OnBase for accepted filings (Follow up if anything else needed for accept…" at bounding box center [452, 280] width 737 height 14
click at [83, 305] on div at bounding box center [84, 306] width 10 height 10
type textarea "x"
click at [1122, 34] on icon at bounding box center [1129, 32] width 15 height 15
